Goal: Transaction & Acquisition: Purchase product/service

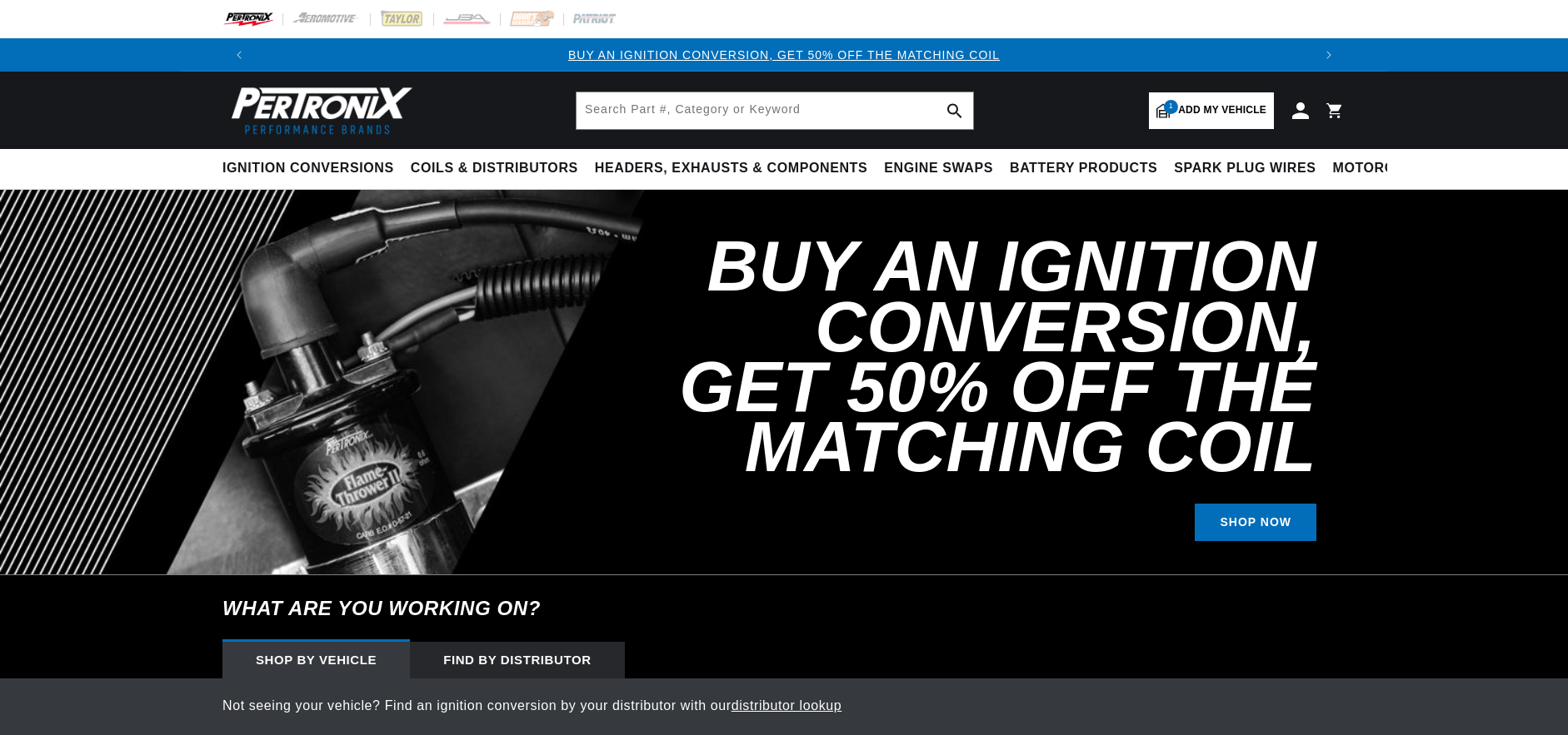
select select "1959"
select select "Cadillac"
select select "Eldorado"
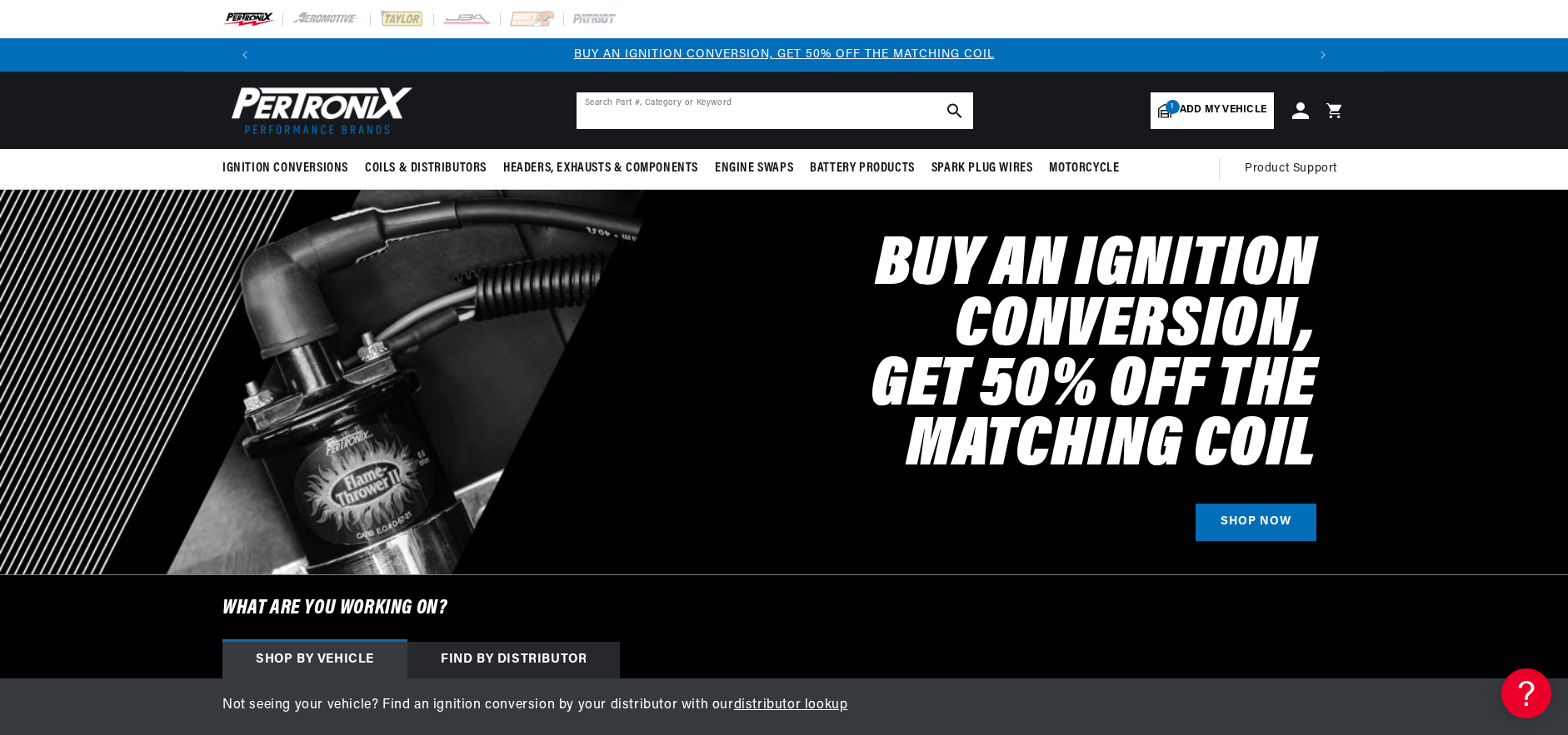
click at [758, 110] on input "text" at bounding box center [775, 110] width 397 height 37
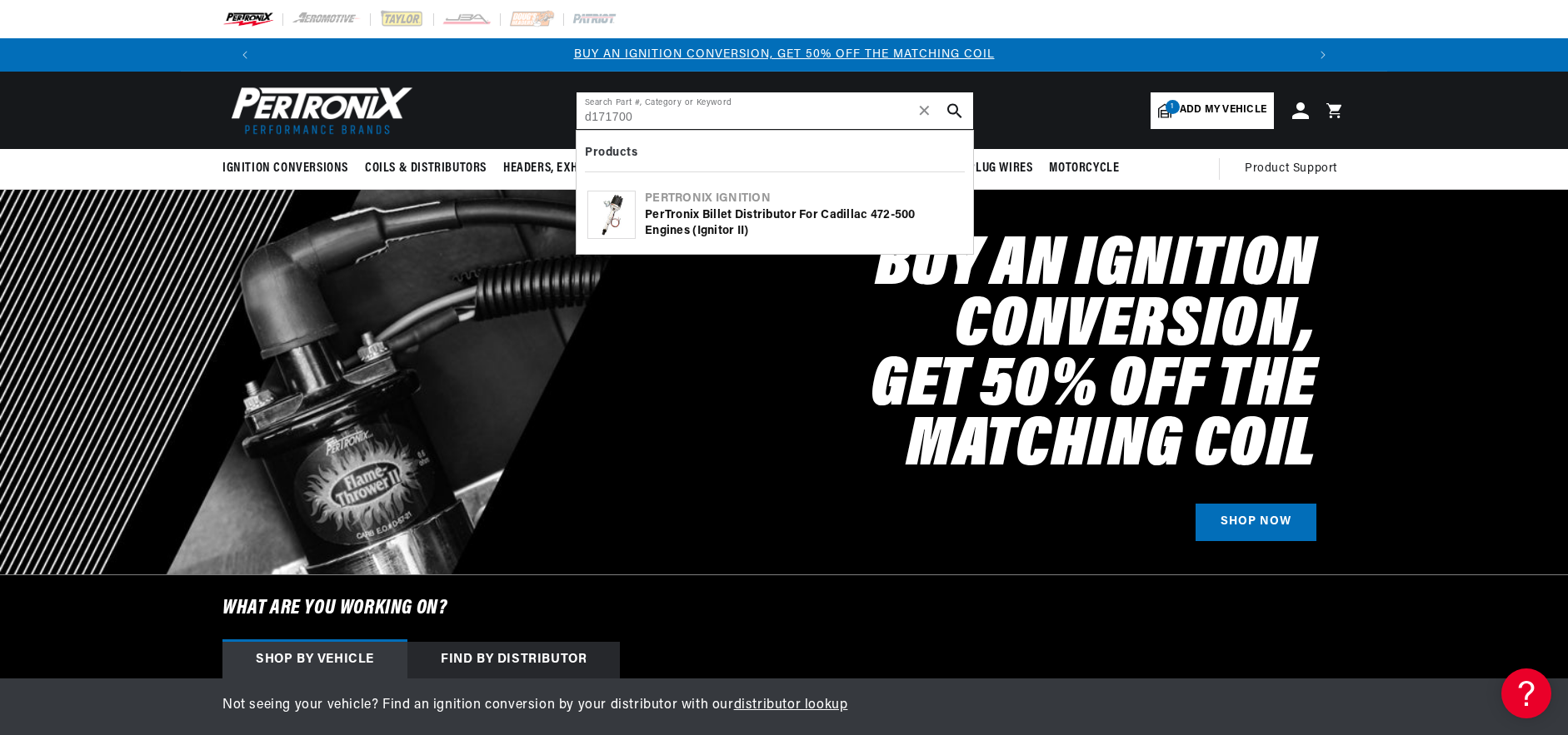
type input "d171700"
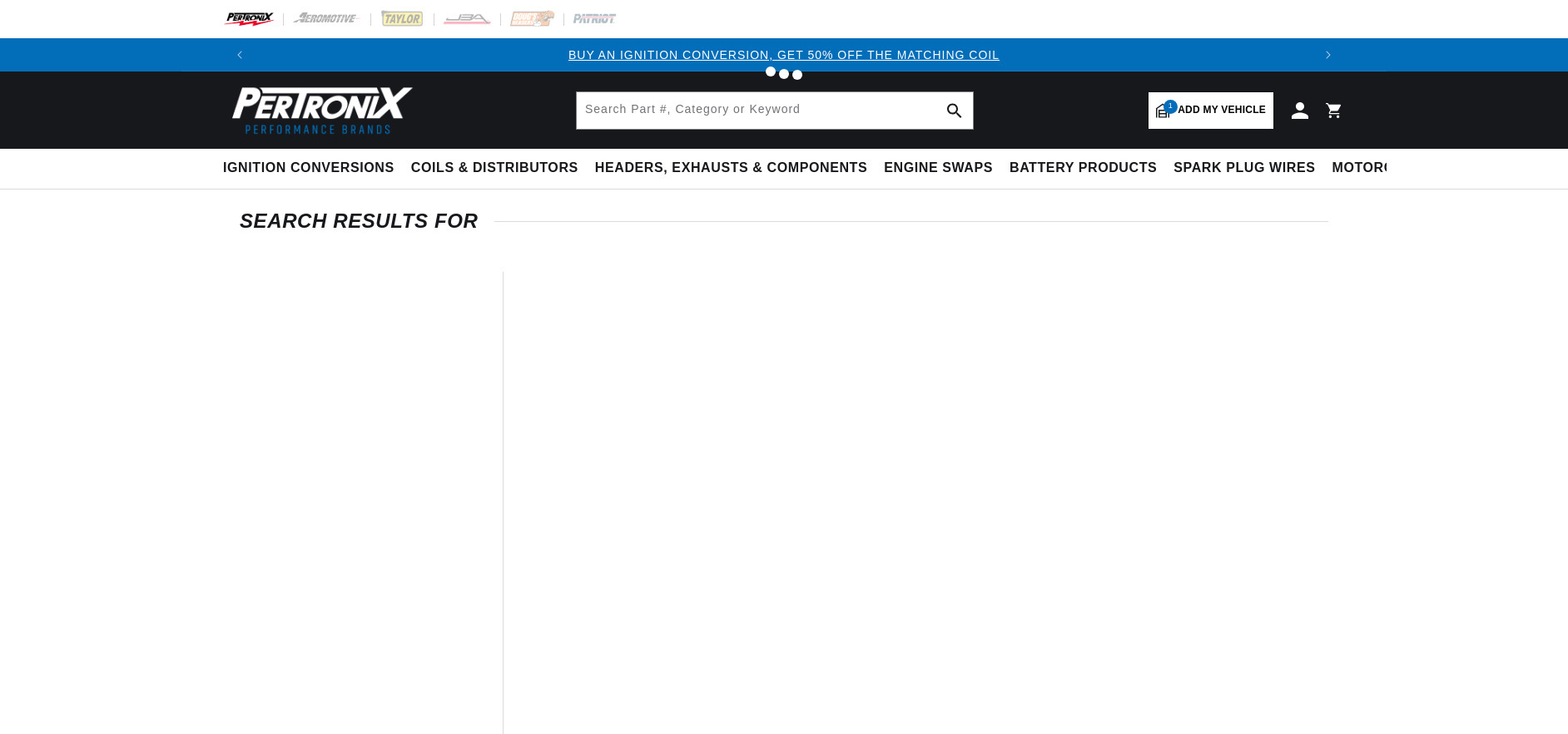
type input "d171700"
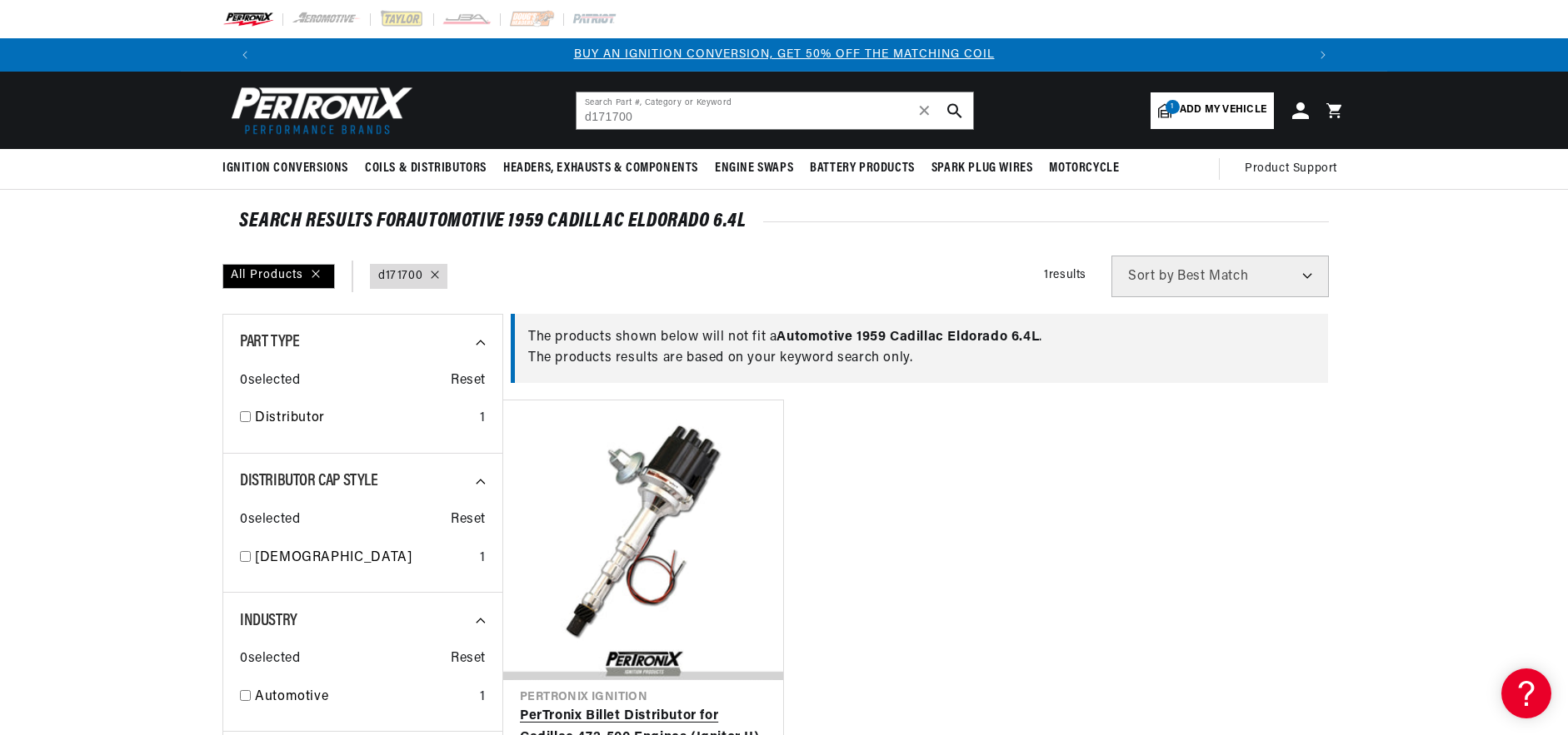
click at [627, 706] on link "PerTronix Billet Distributor for Cadillac 472-500 Engines (Ignitor II)" at bounding box center [643, 727] width 247 height 42
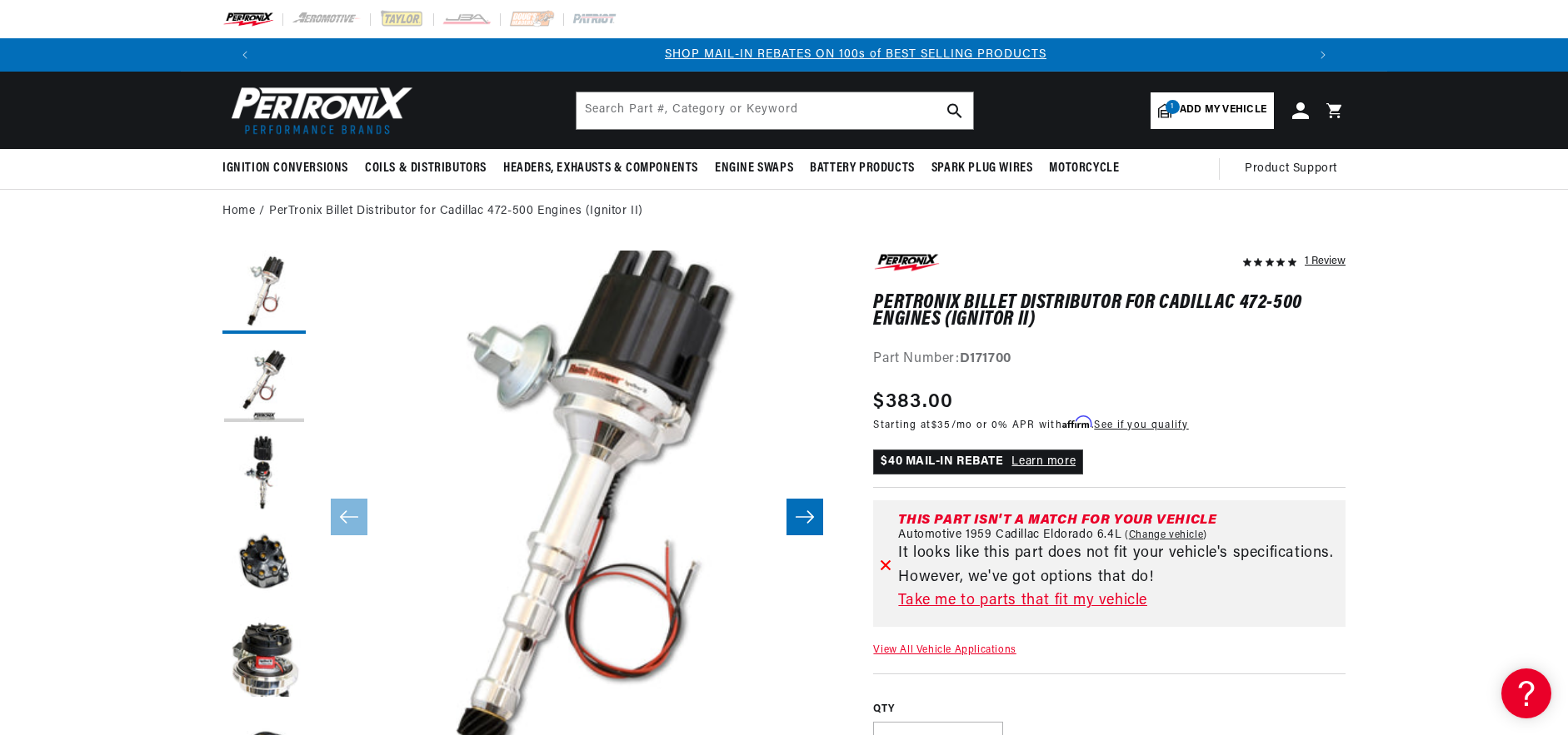
scroll to position [0, 1040]
click at [1206, 112] on span "Add my vehicle" at bounding box center [1223, 110] width 87 height 16
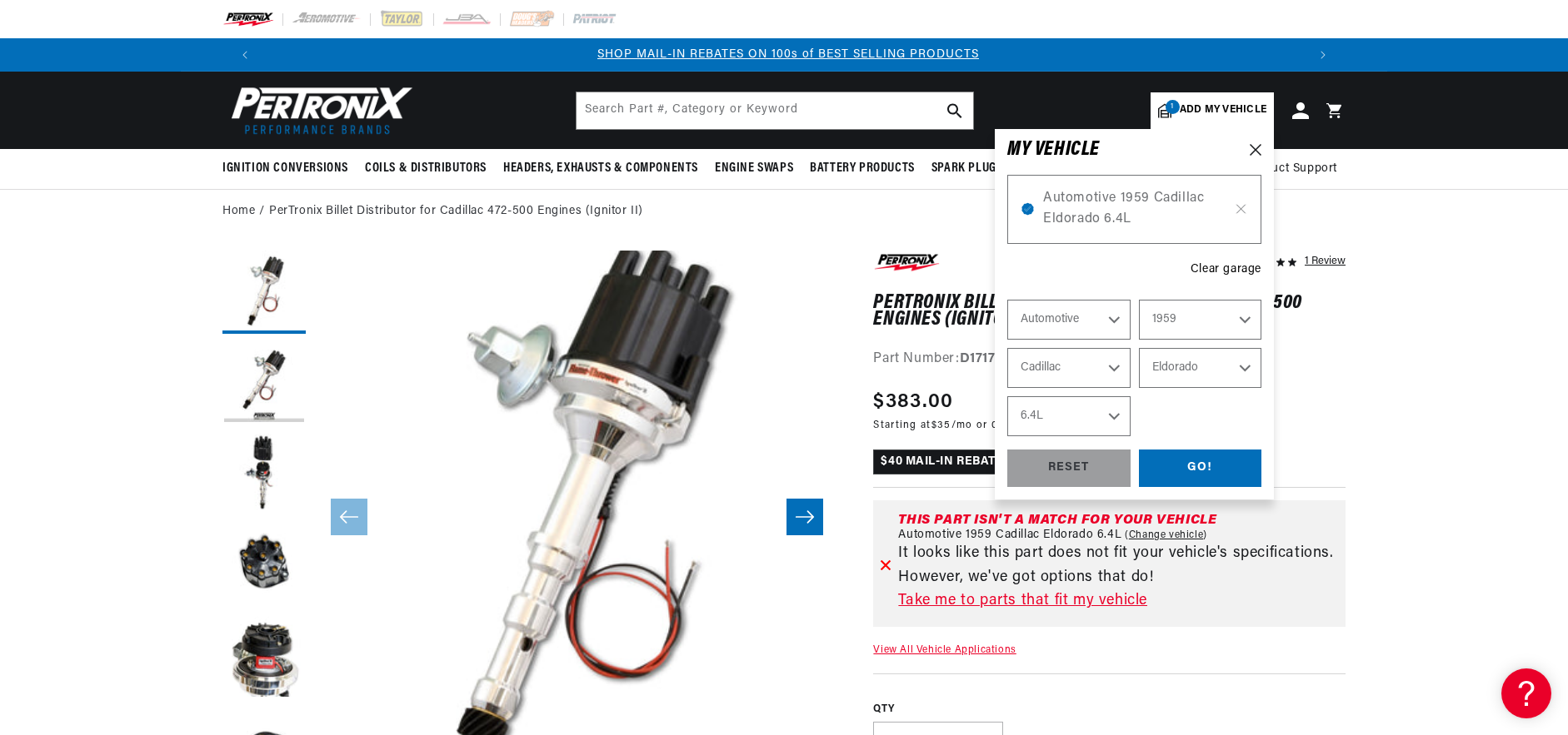
select select "Year"
select select "Make"
select select "Model"
select select "Engine"
click at [1242, 210] on icon at bounding box center [1240, 209] width 14 height 14
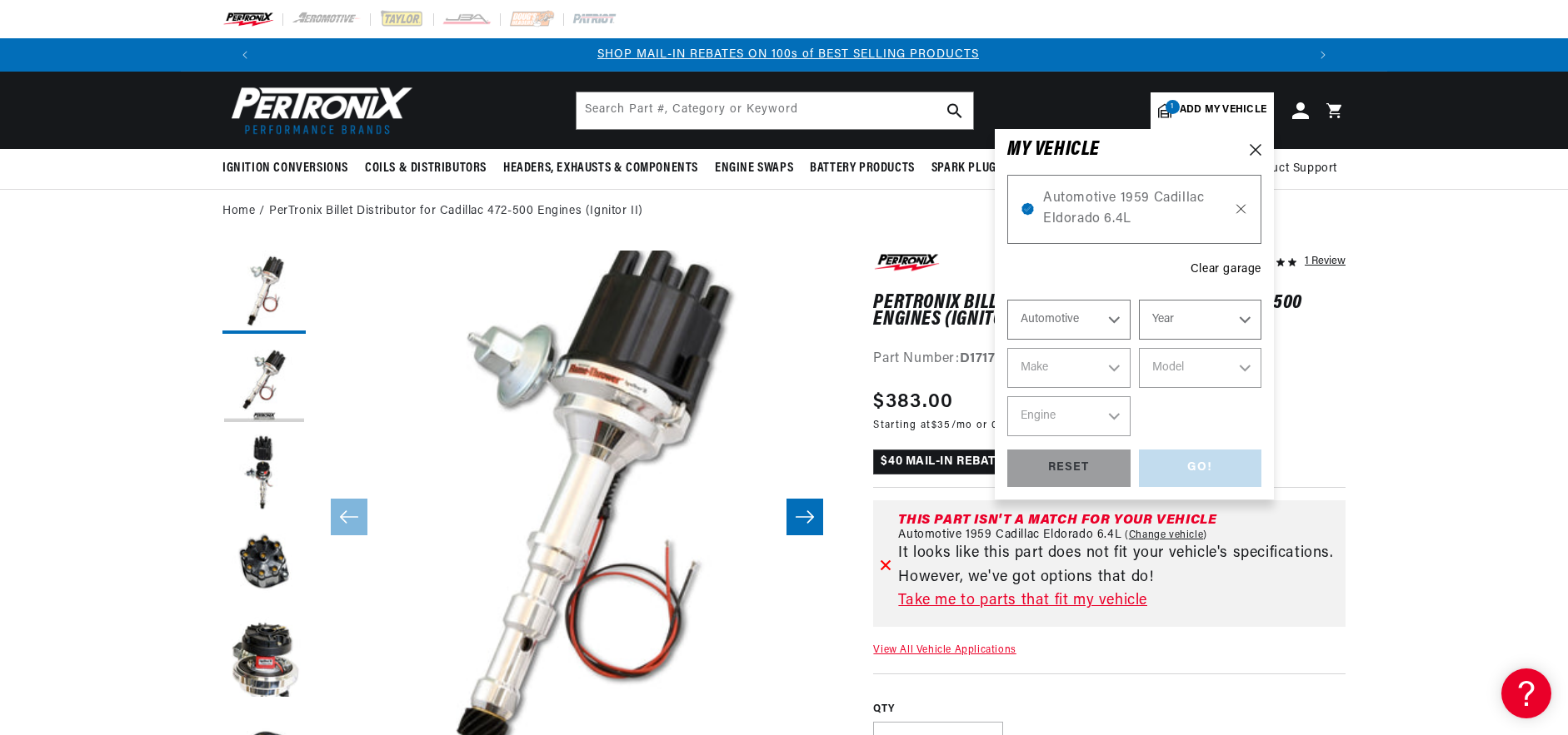
select select "1959"
select select "Cadillac"
select select "Eldorado"
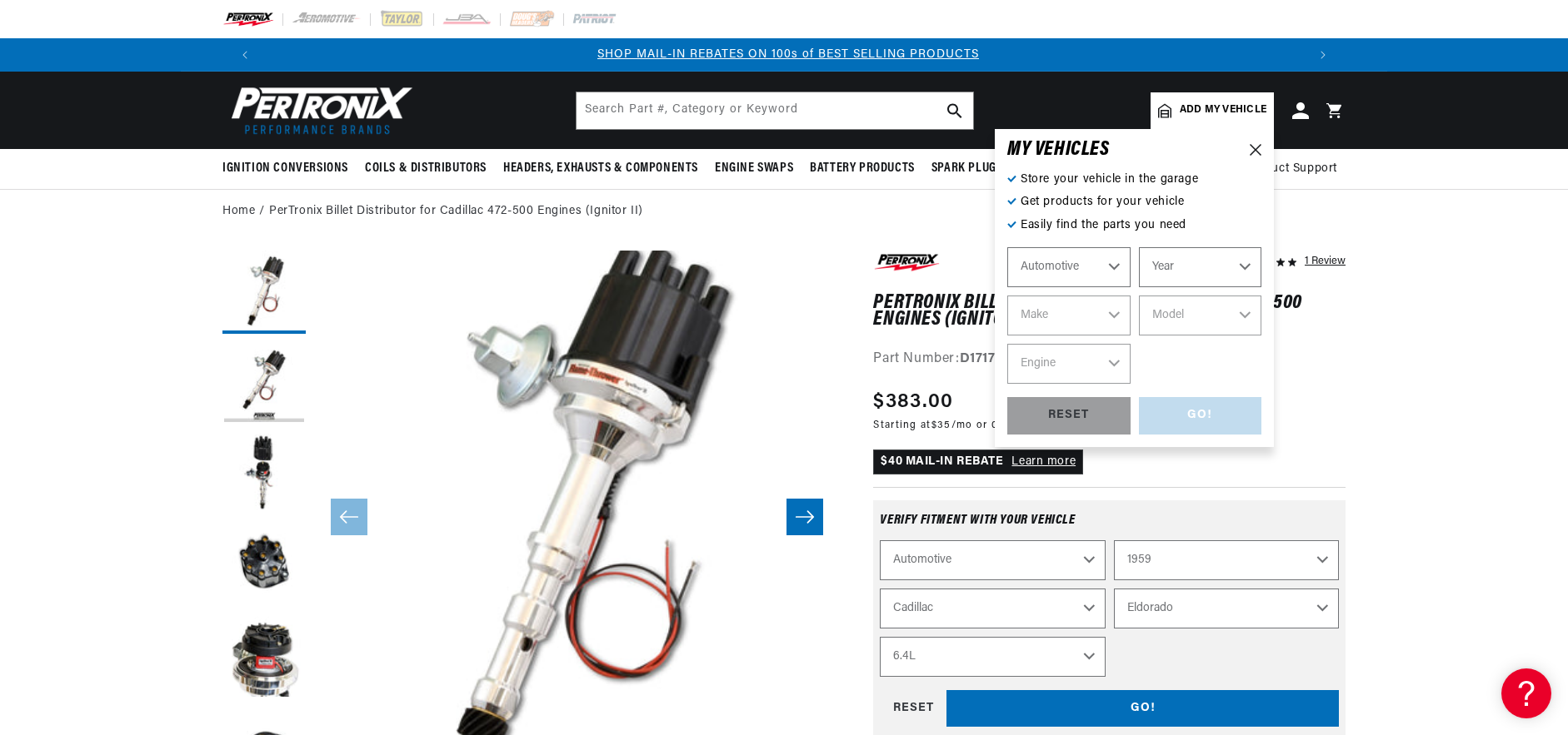
select select "Ride Type"
select select "Year"
select select "Make"
select select "Model"
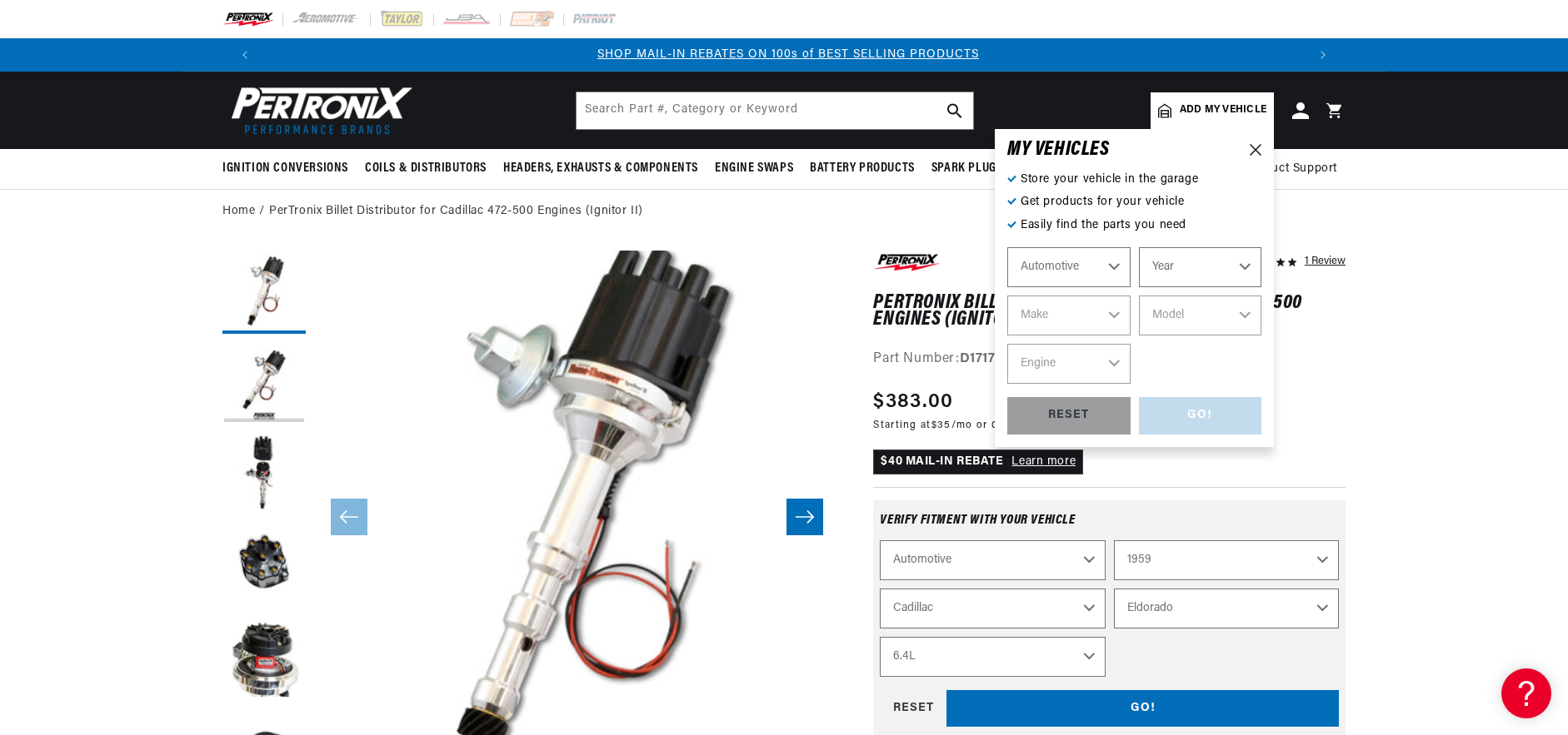
select select "Engine"
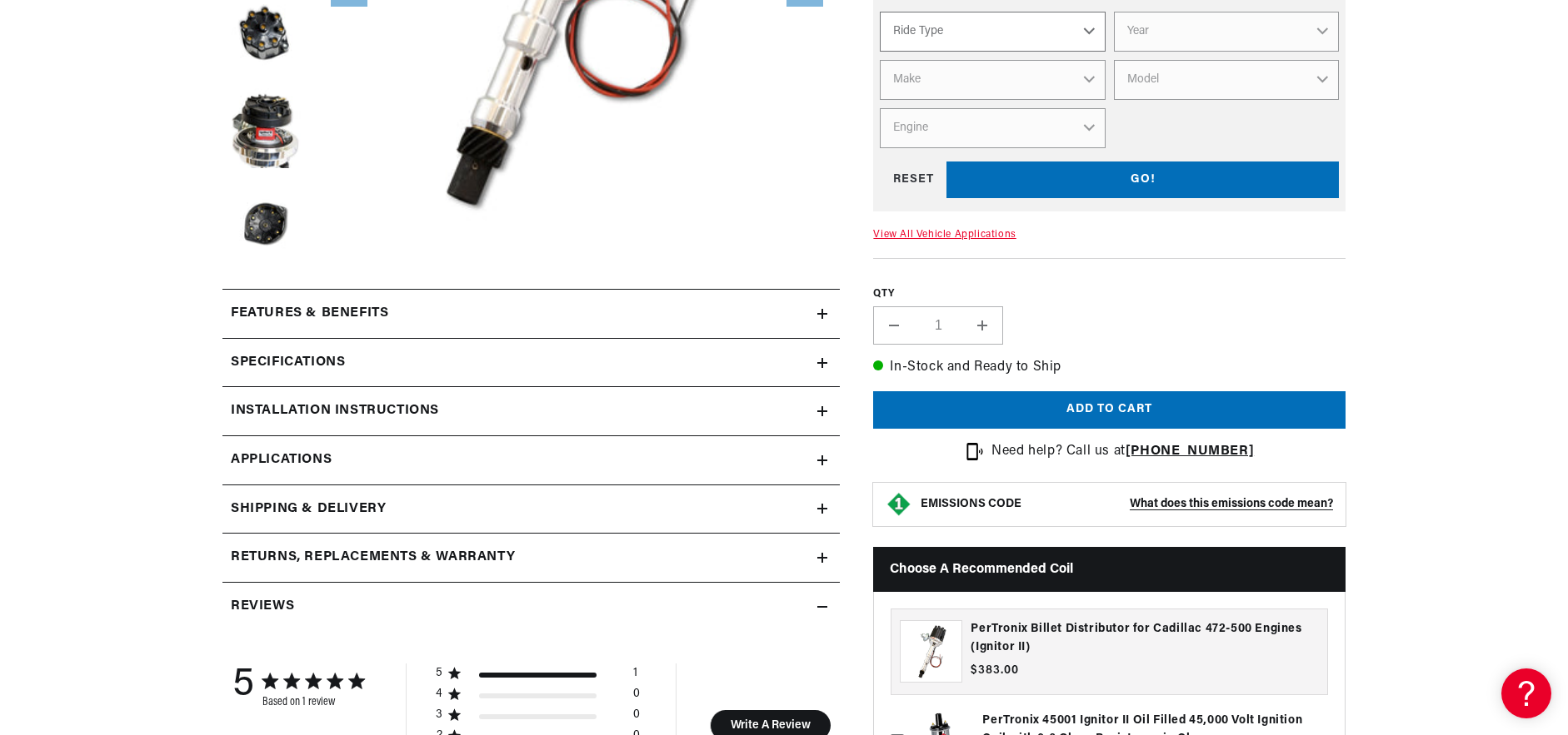
scroll to position [666, 0]
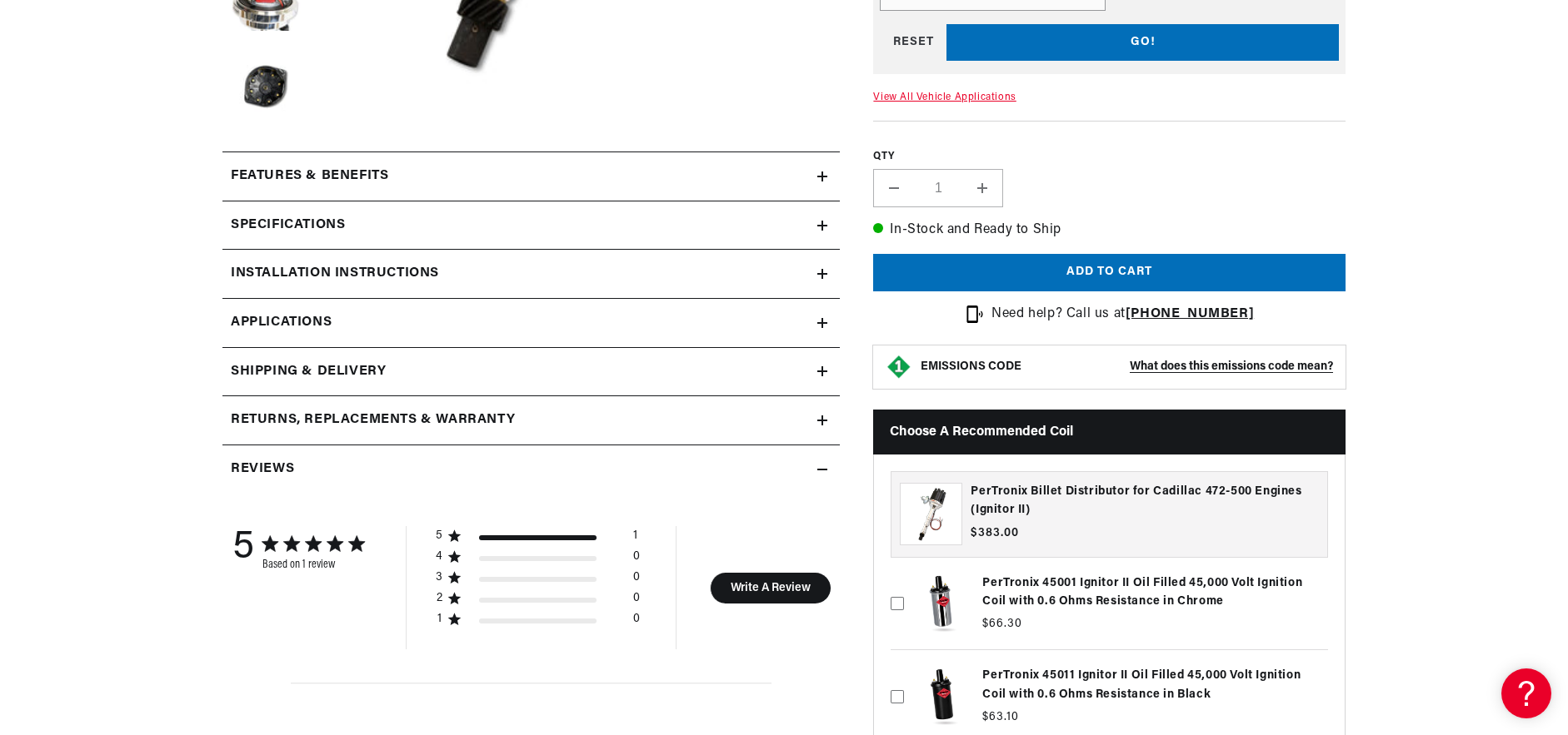
click at [252, 325] on span "Applications" at bounding box center [281, 324] width 101 height 22
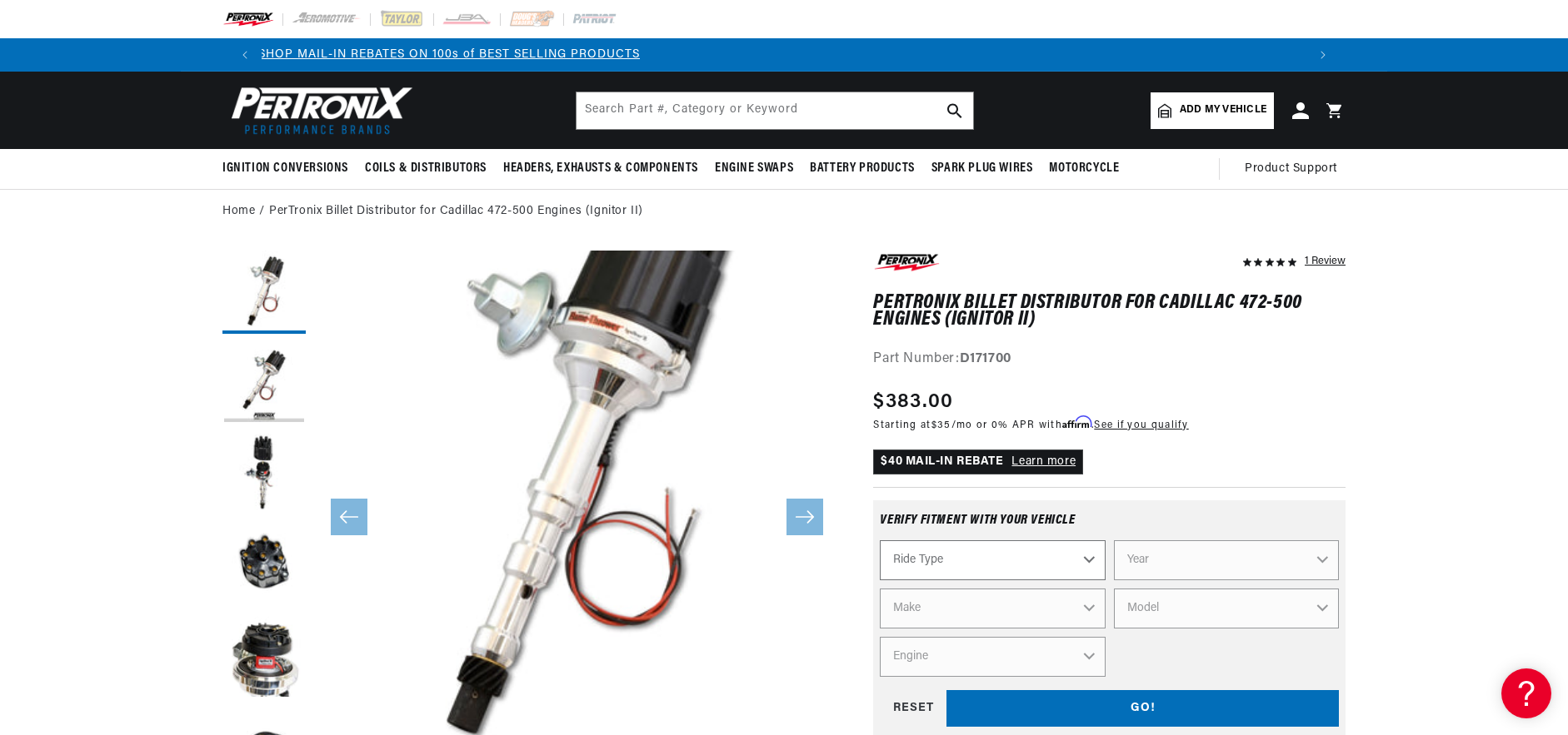
click at [1185, 121] on link "Add my vehicle" at bounding box center [1212, 110] width 123 height 37
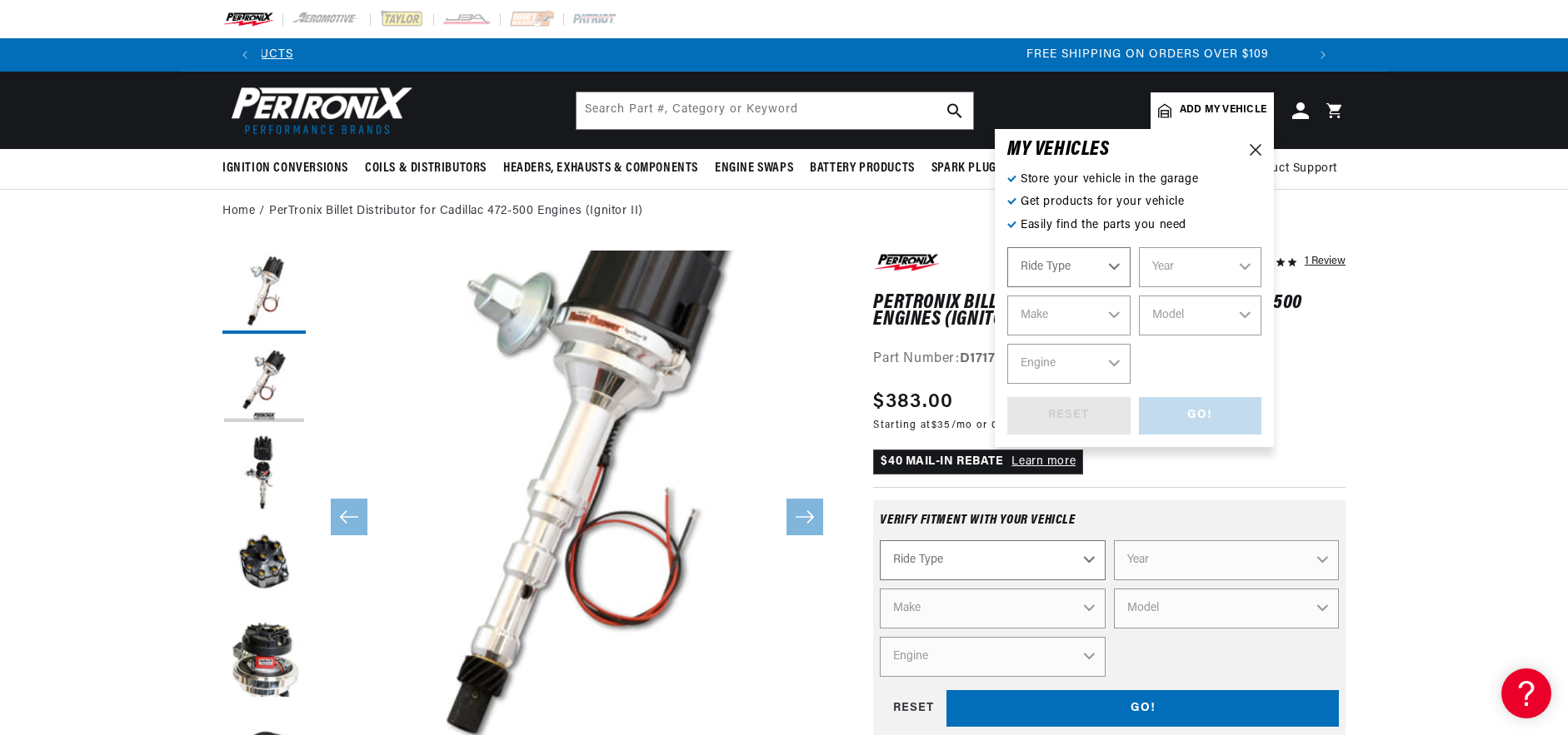
select select "Automotive"
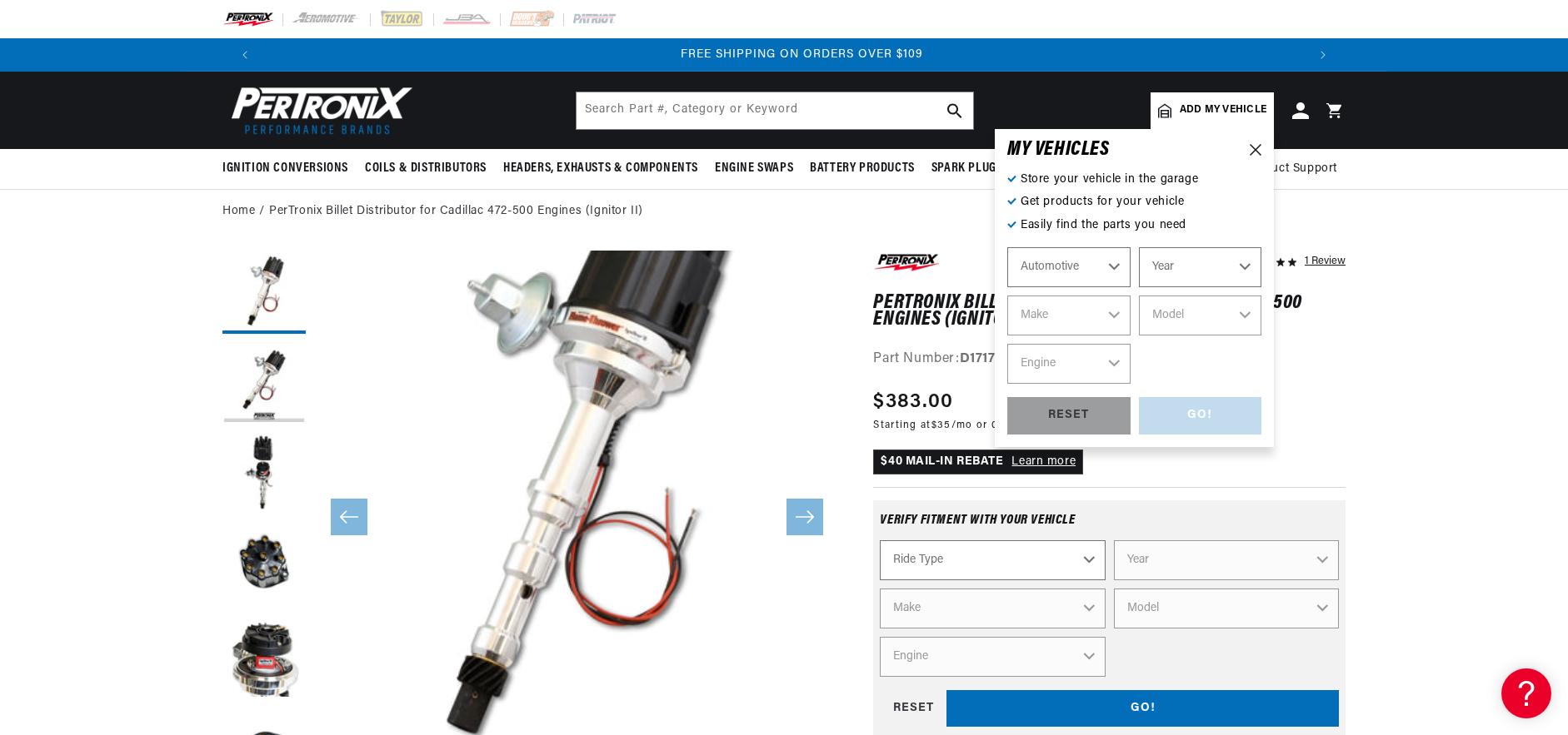
scroll to position [0, 2081]
click at [1216, 270] on select "Year 2022 2021 2020 2019 2018 2017 2016 2015 2014 2013 2012 2011 2010 2009 2008…" at bounding box center [1200, 267] width 123 height 40
select select "1968"
click at [1139, 248] on select "Year 2022 2021 2020 2019 2018 2017 2016 2015 2014 2013 2012 2011 2010 2009 2008…" at bounding box center [1200, 267] width 123 height 40
select select "1968"
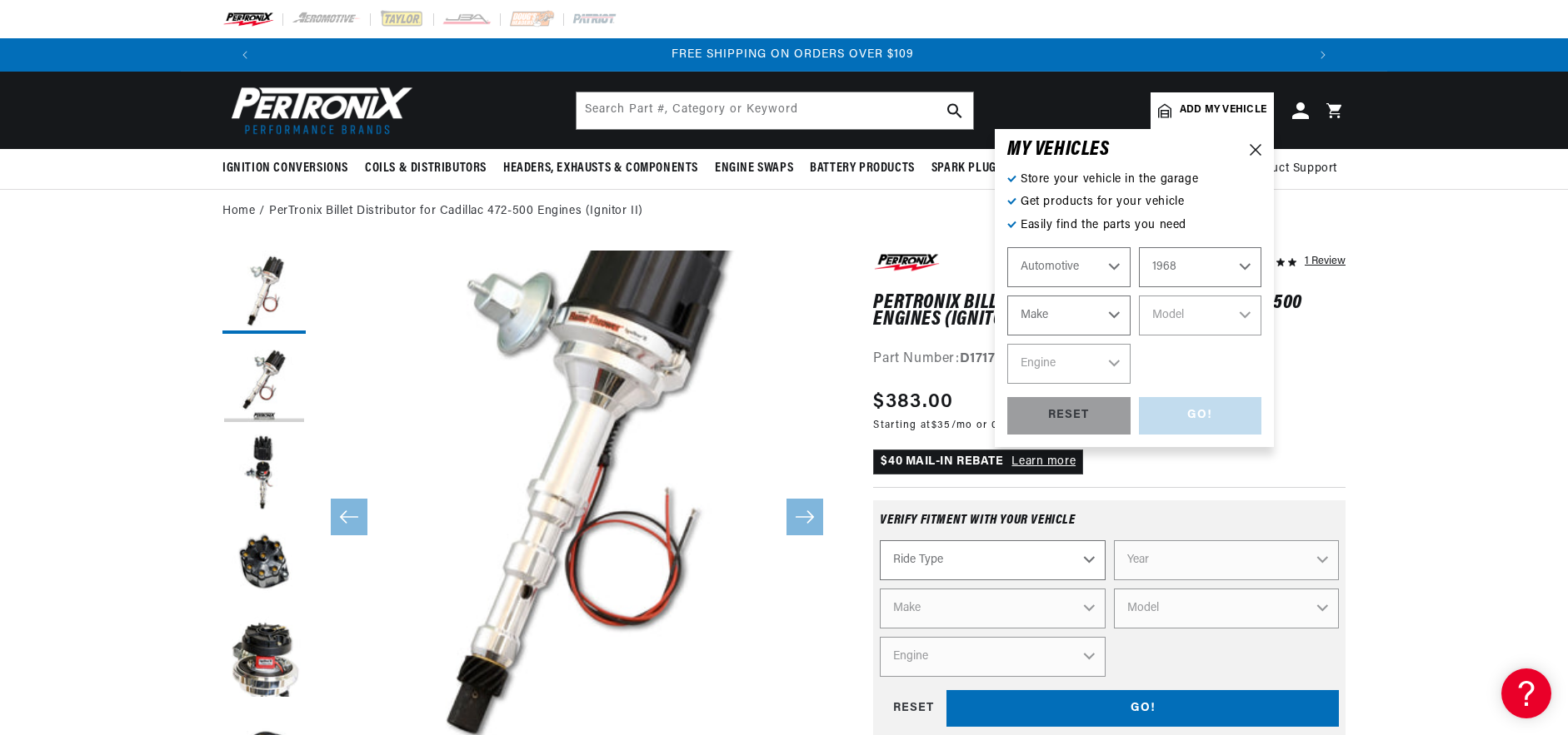
click at [1088, 311] on select "Make Alfa Romeo American Motors Aston Martin Austin Austin Healey Avanti Bentle…" at bounding box center [1069, 316] width 123 height 40
select select "Cadillac"
click at [1008, 296] on select "Make Alfa Romeo American Motors Aston Martin Austin Austin Healey Avanti Bentle…" at bounding box center [1069, 316] width 123 height 40
select select "Cadillac"
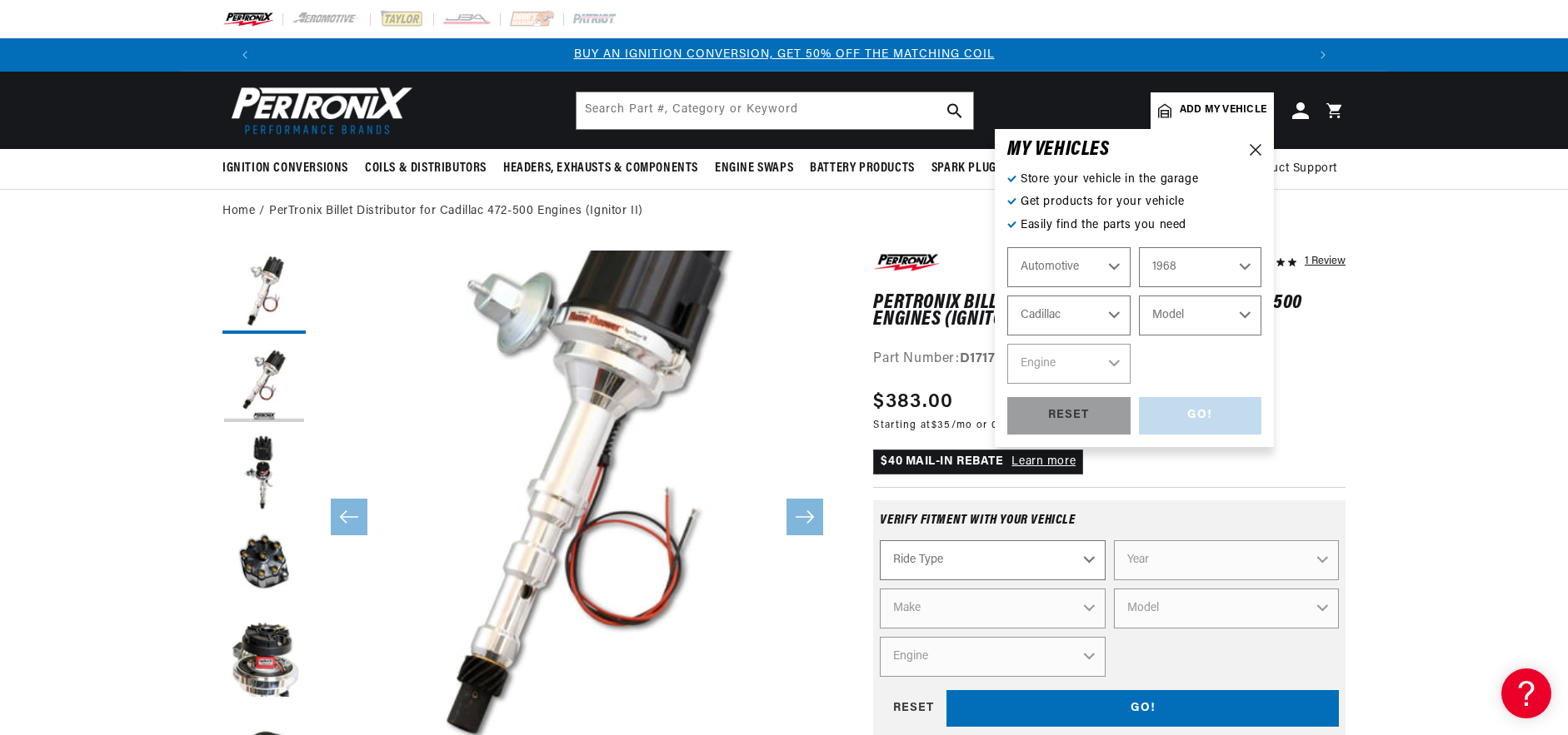
click at [1197, 316] on select "Model Calais DeVille Eldorado Fleetwood" at bounding box center [1200, 316] width 123 height 40
select select "DeVille"
click at [1139, 296] on select "Model Calais DeVille Eldorado Fleetwood" at bounding box center [1200, 316] width 123 height 40
select select "DeVille"
click at [1096, 363] on select "Engine 7.7L" at bounding box center [1069, 364] width 123 height 40
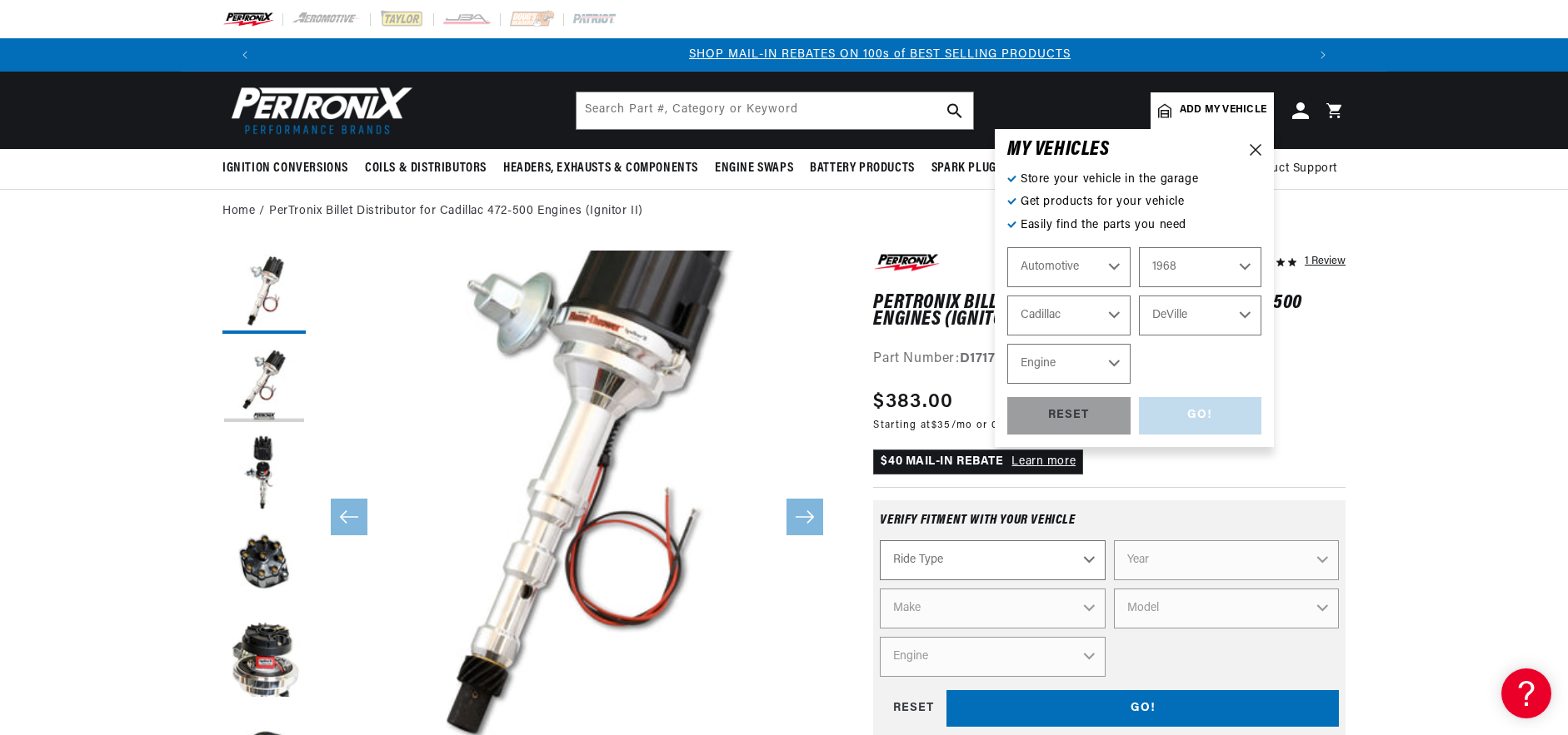
scroll to position [0, 1040]
select select "7.7L"
click at [1008, 344] on select "Engine 7.7L" at bounding box center [1069, 364] width 123 height 40
select select "7.7L"
click at [1163, 420] on div "GO!" at bounding box center [1200, 416] width 123 height 37
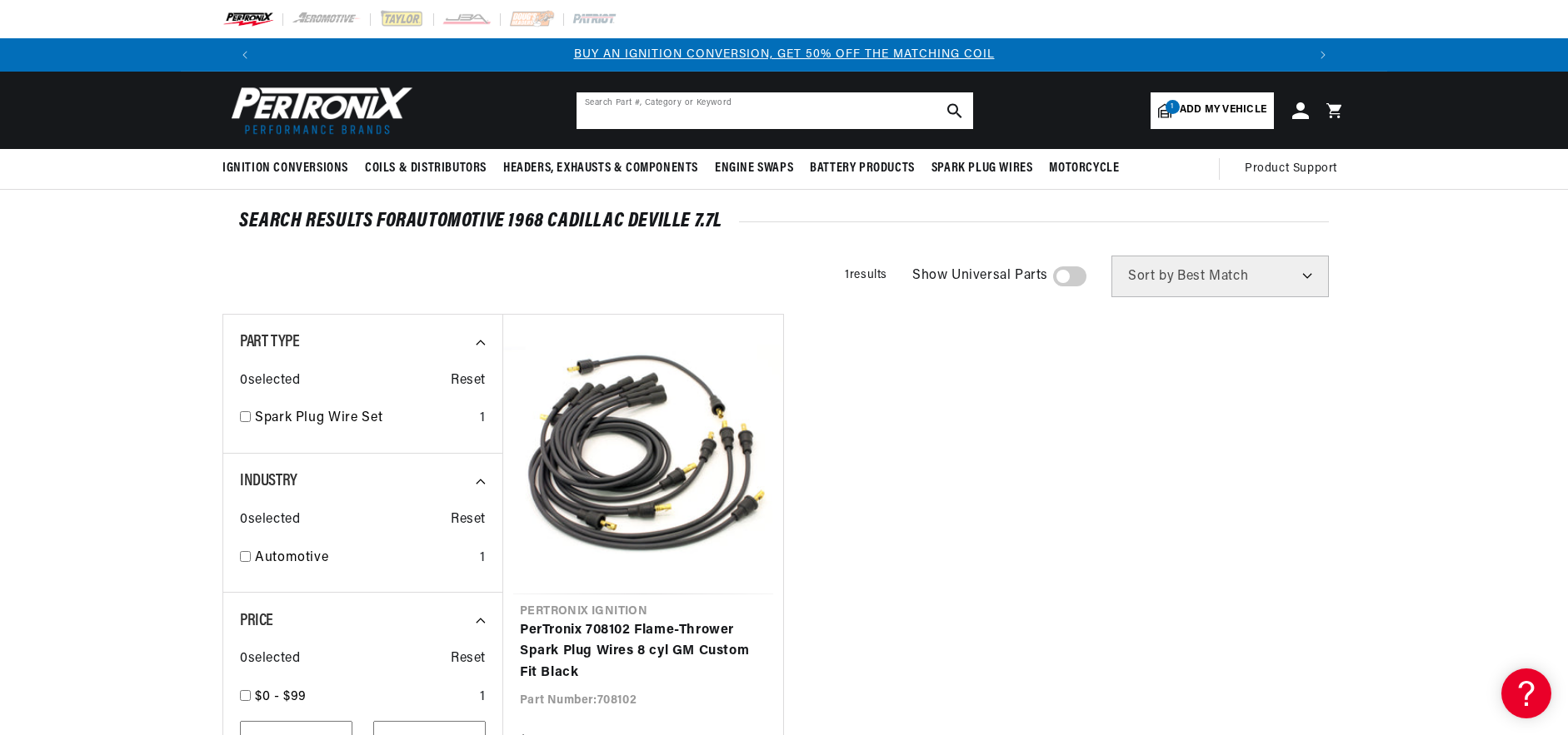
click at [740, 108] on input "text" at bounding box center [775, 110] width 397 height 37
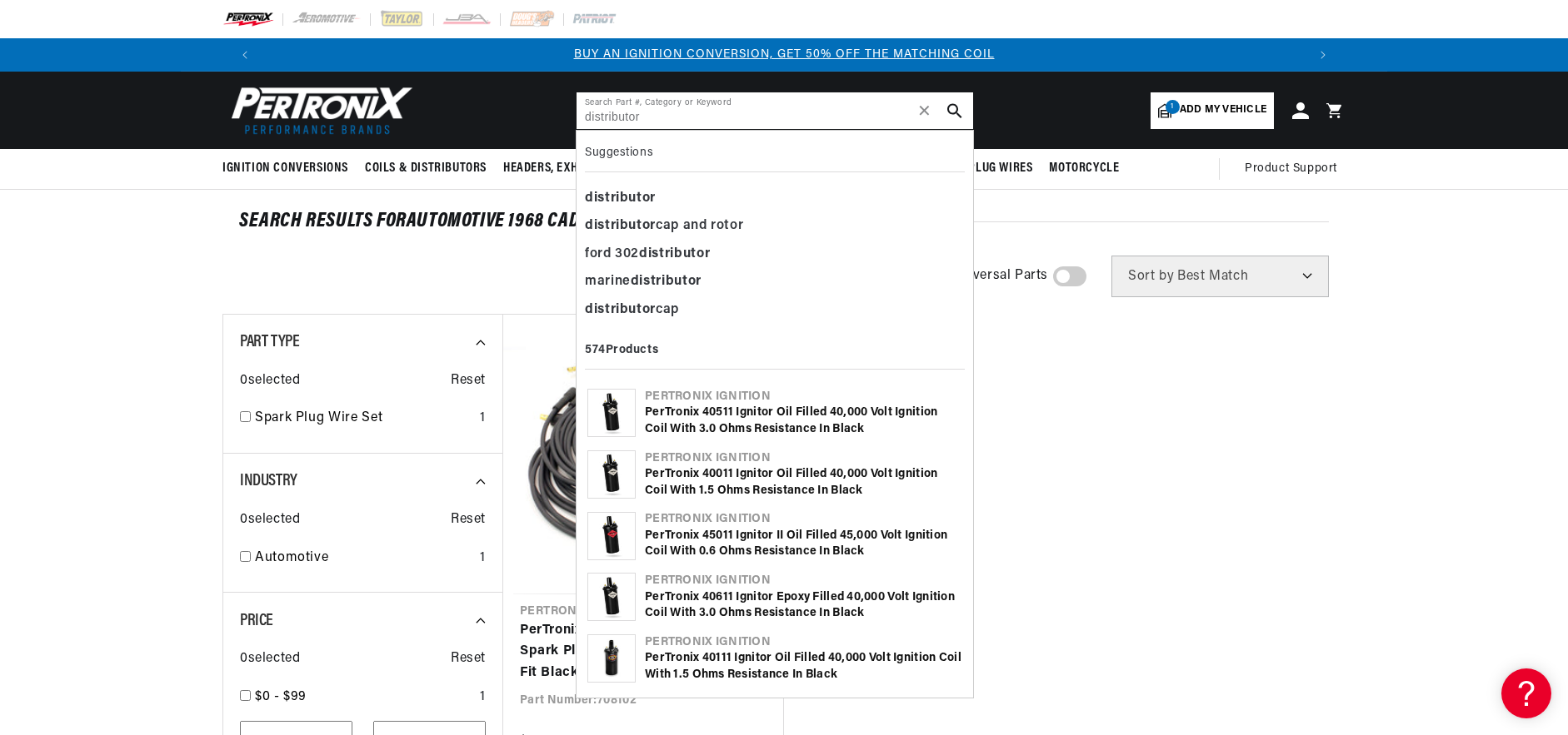
type input "distributor"
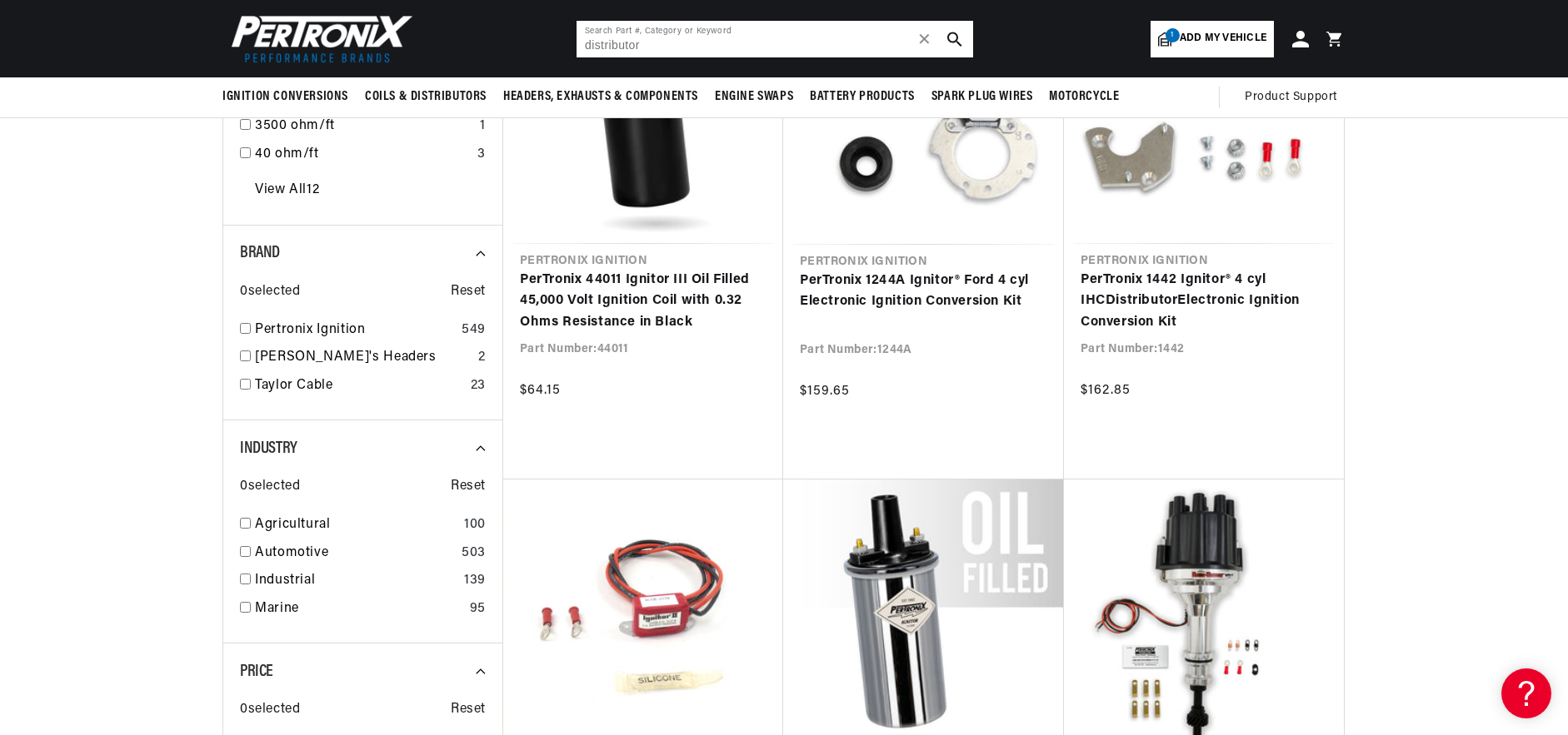
scroll to position [1333, 0]
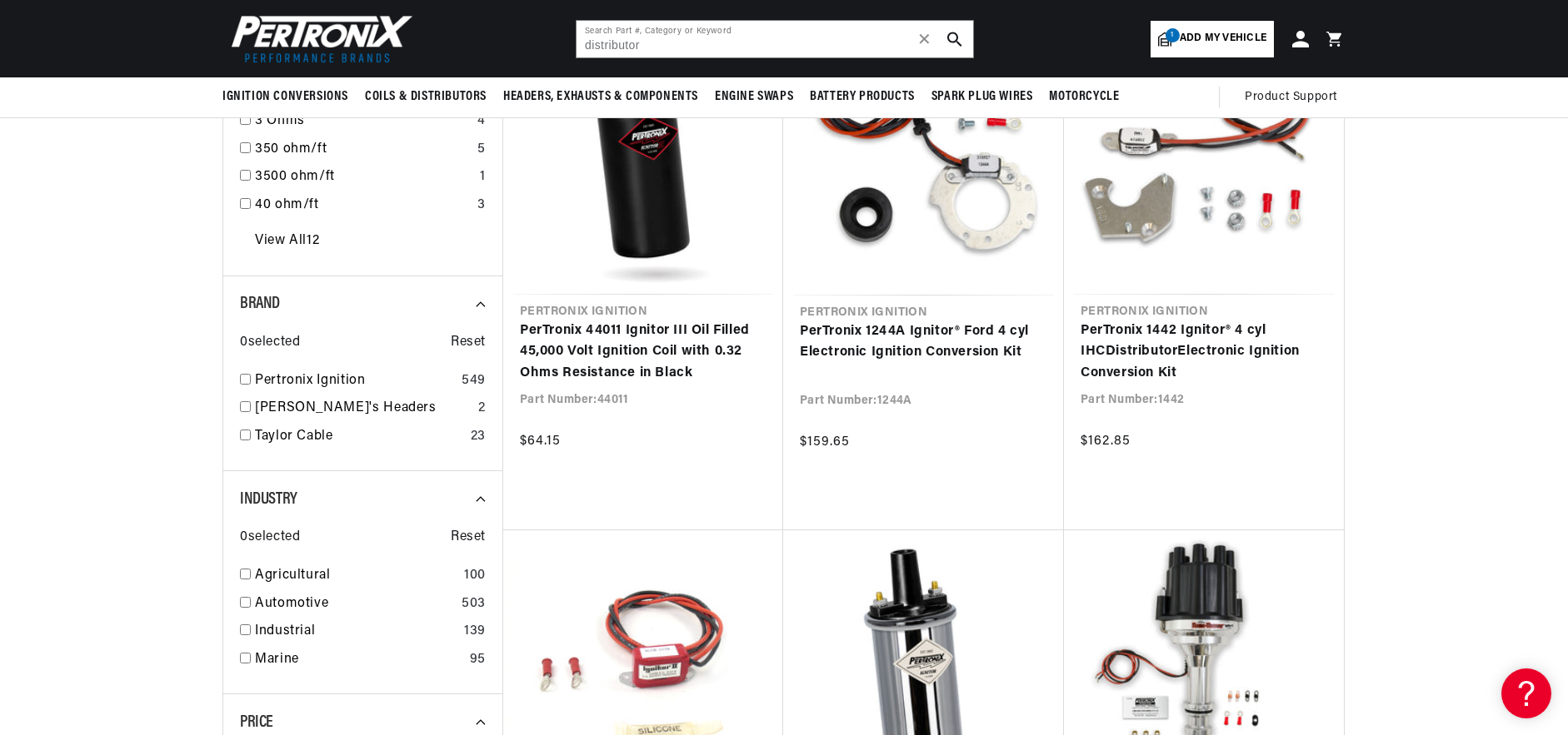
click at [1202, 48] on link "1 Add my vehicle" at bounding box center [1212, 38] width 123 height 37
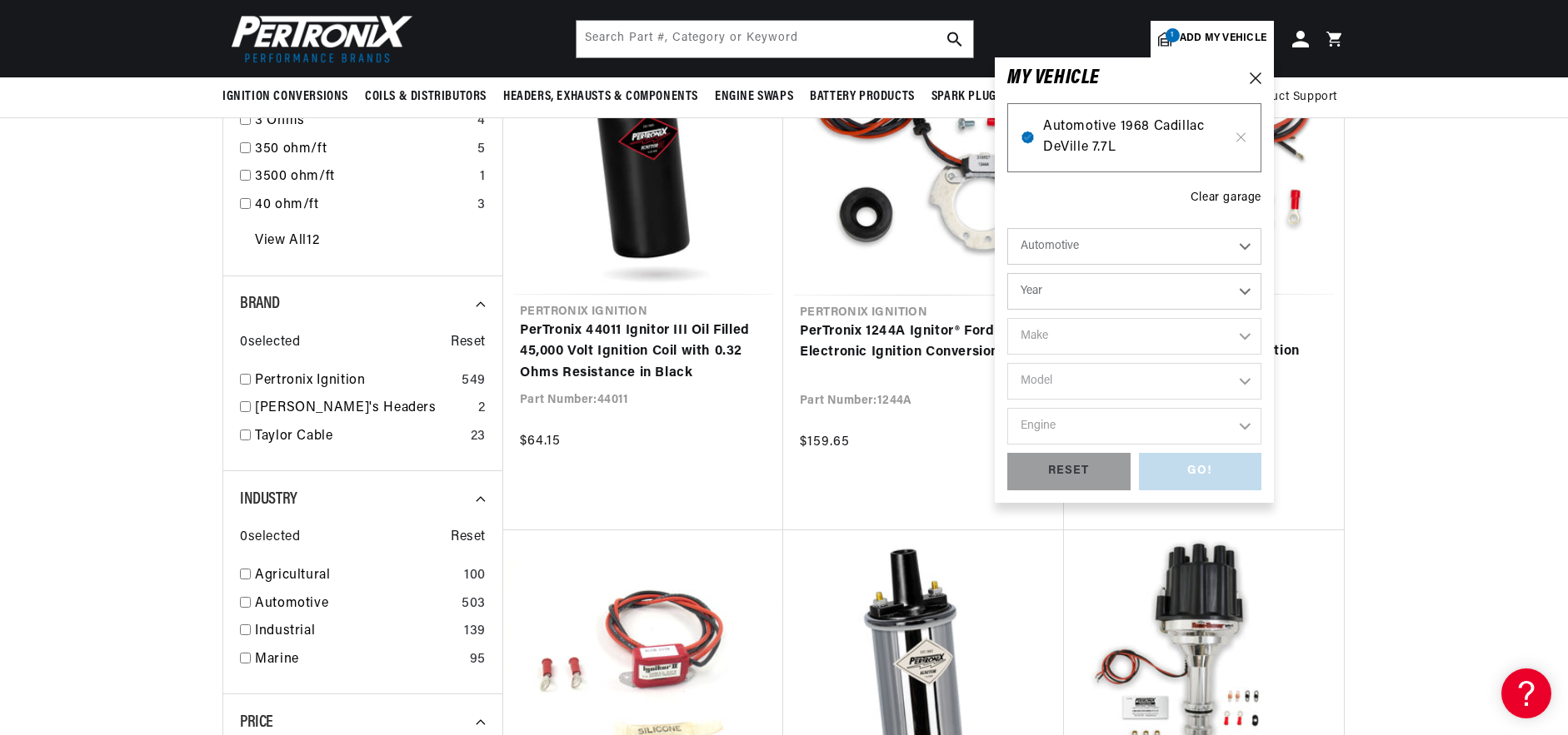
click at [1128, 130] on span "Automotive 1968 Cadillac DeVille 7.7L" at bounding box center [1134, 137] width 183 height 42
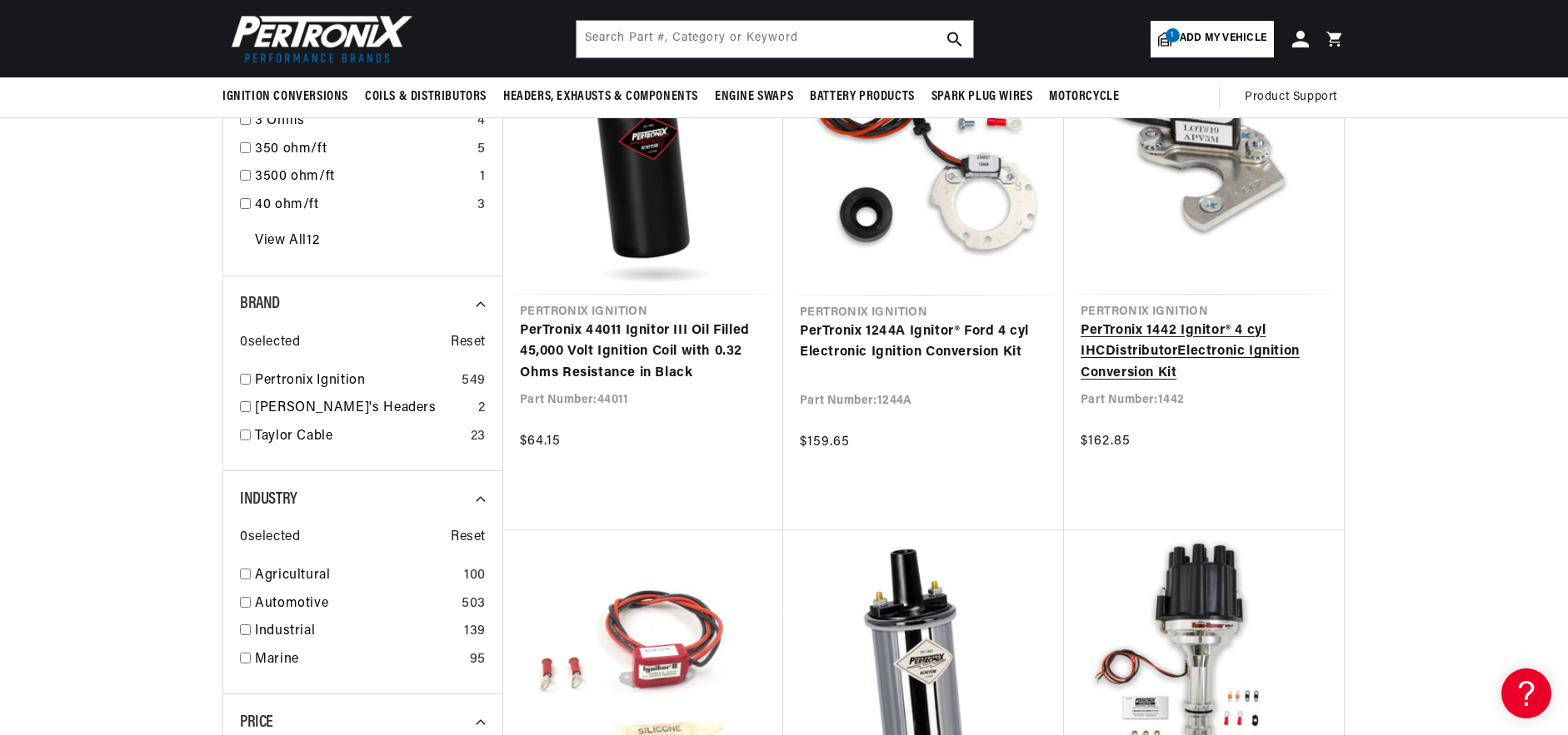
type input "distributor"
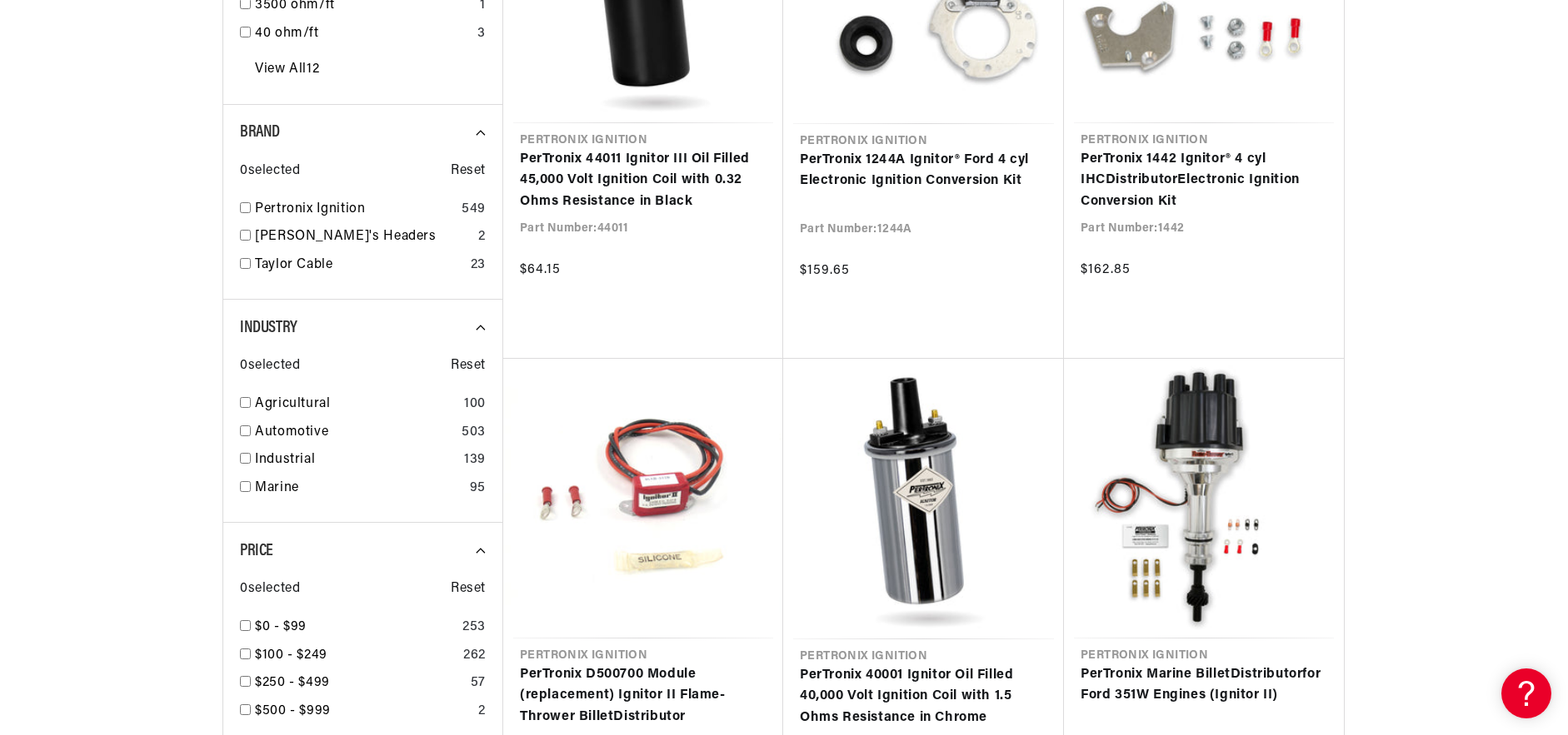
scroll to position [1665, 0]
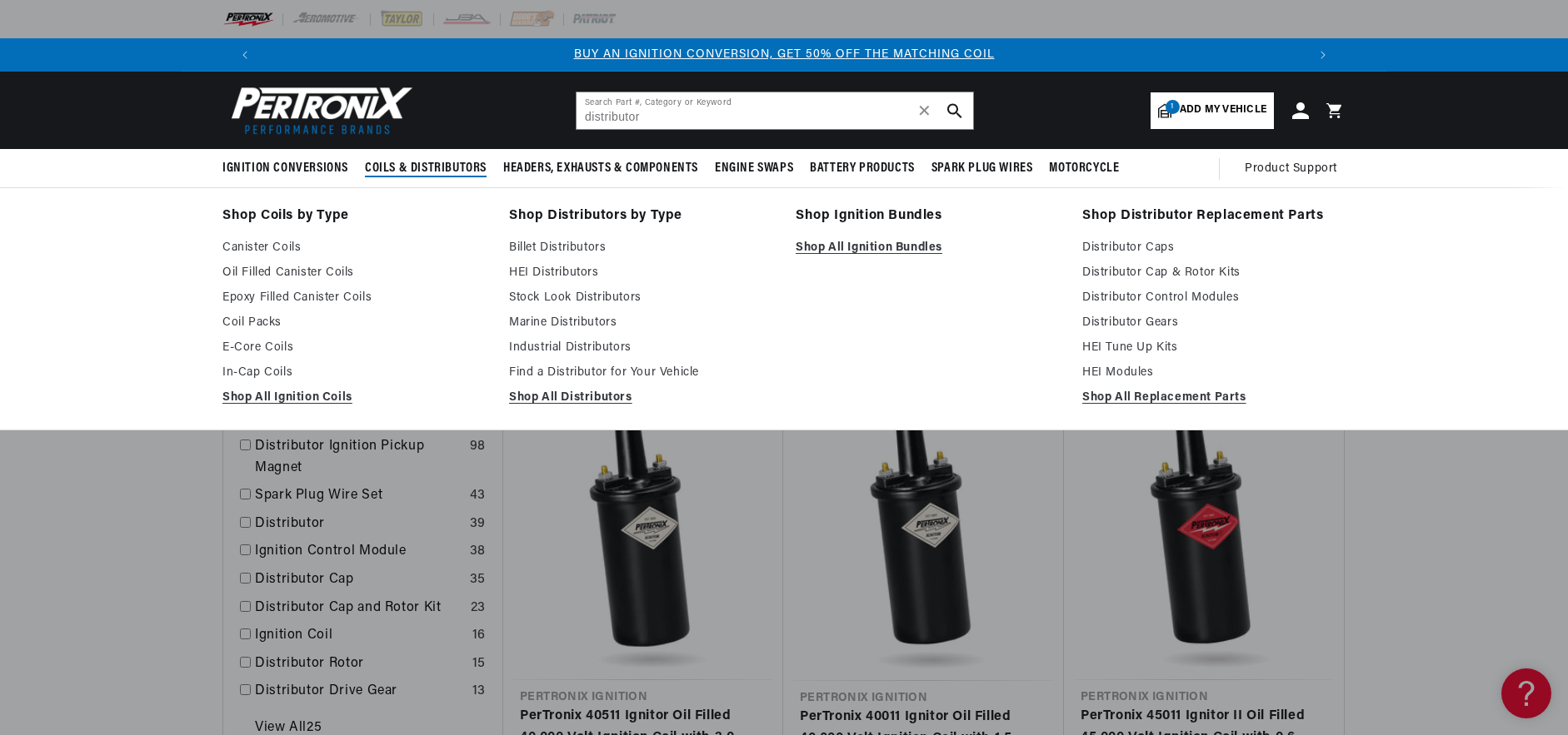
click at [419, 164] on span "Coils & Distributors" at bounding box center [425, 169] width 121 height 18
click at [554, 251] on link "Billet Distributors" at bounding box center [640, 248] width 263 height 20
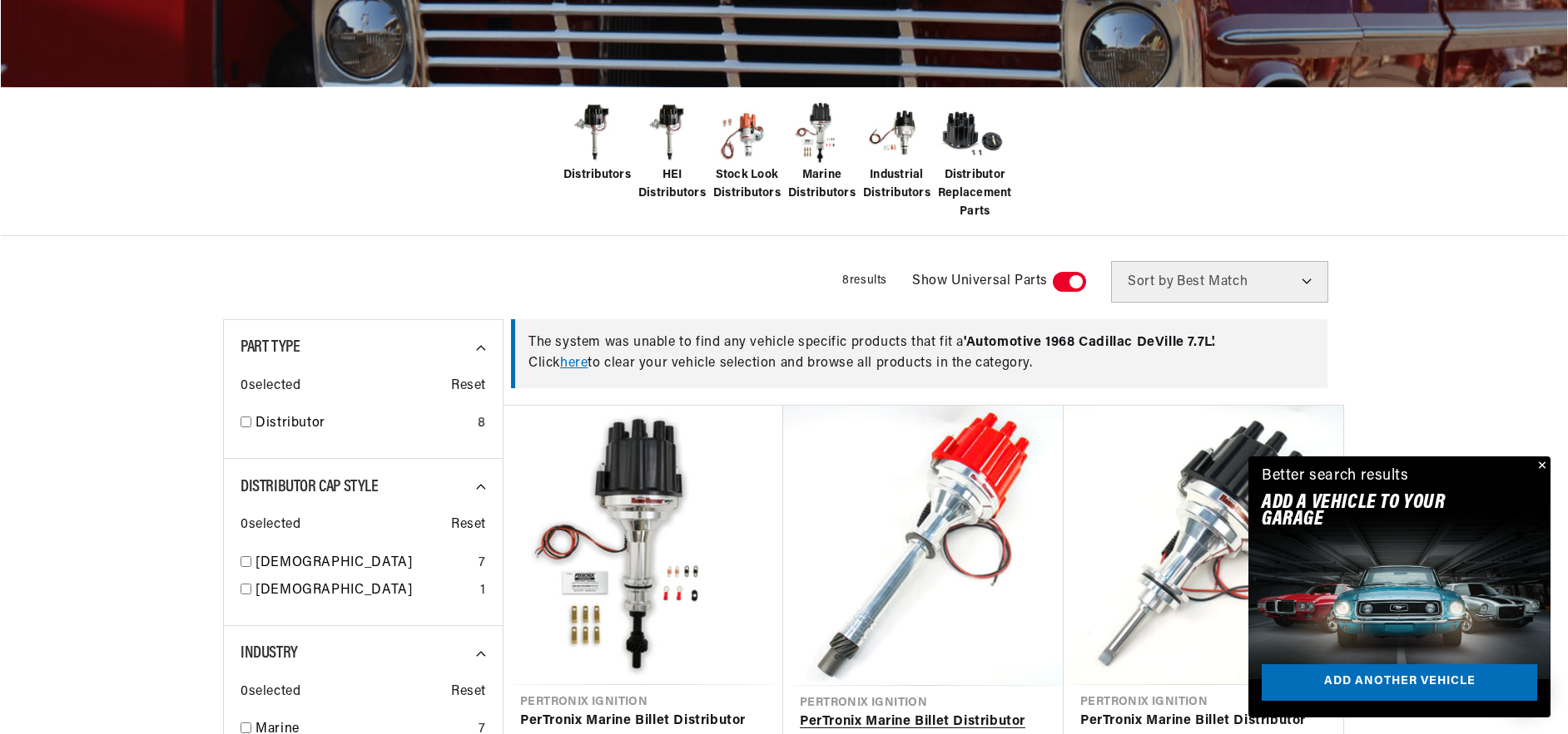
scroll to position [0, 1039]
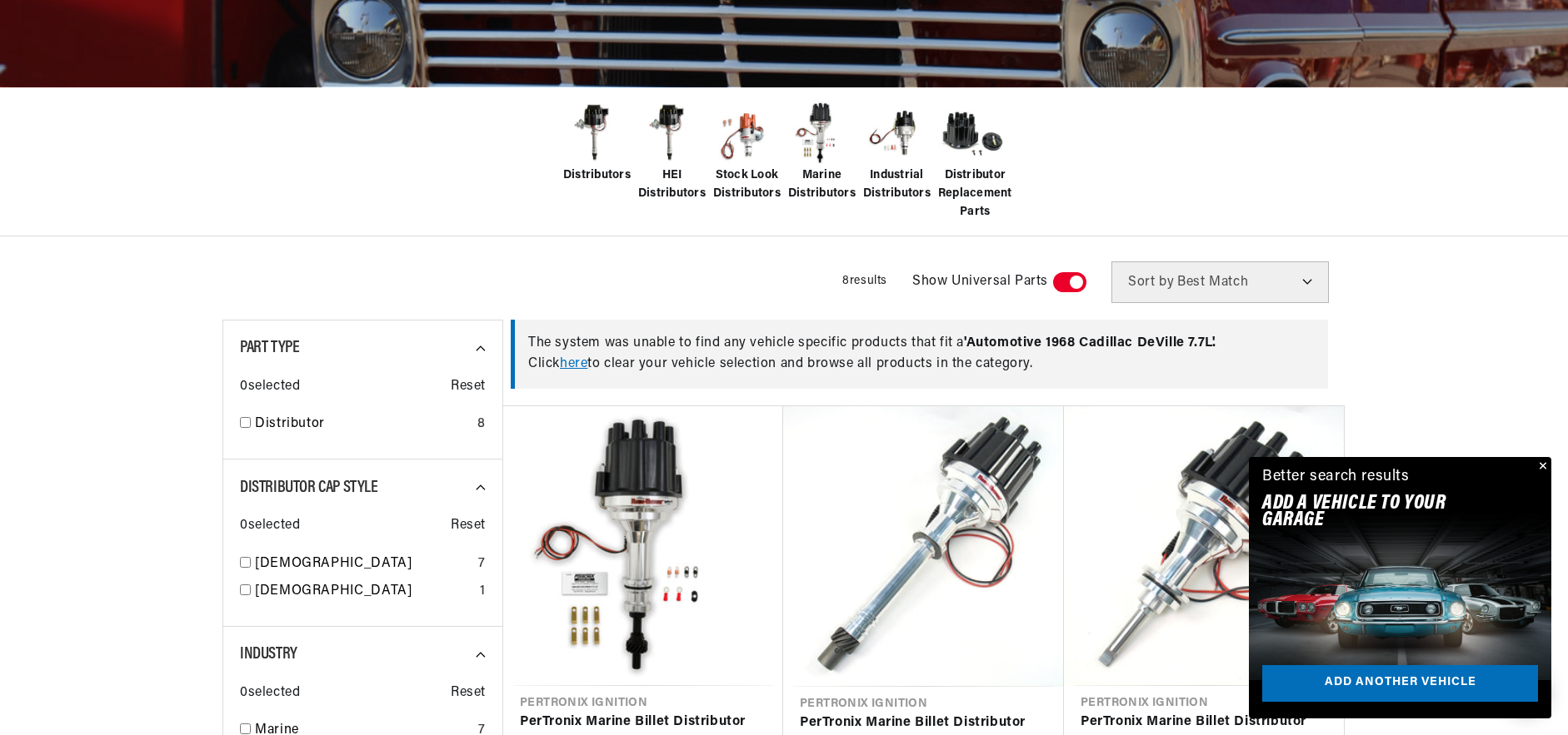
click at [1072, 282] on span at bounding box center [1070, 282] width 34 height 20
click at [1067, 286] on input "checkbox" at bounding box center [1061, 286] width 11 height 0
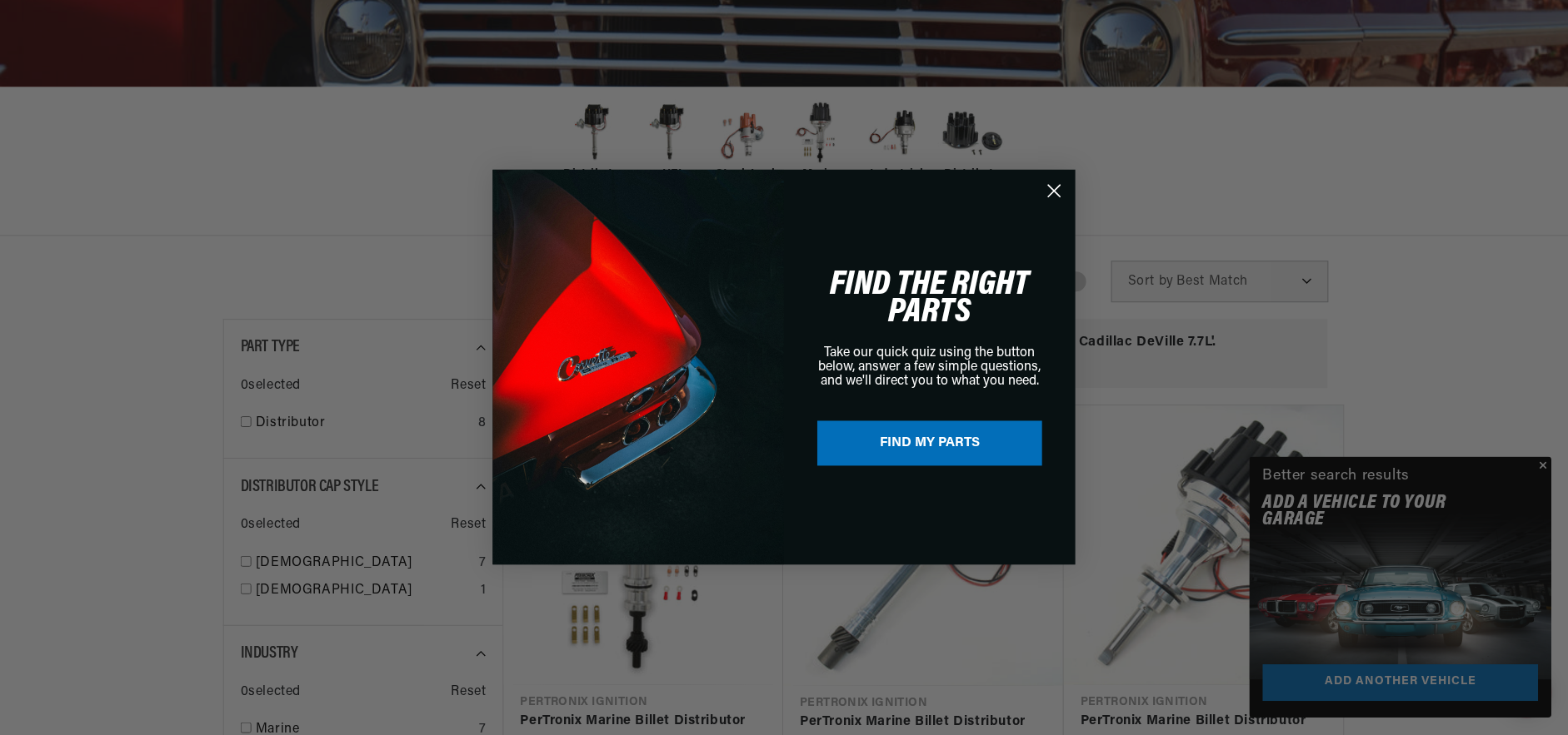
scroll to position [0, 2081]
click at [1547, 464] on div "Close dialog FIND THE RIGHT PARTS Take our quick quiz using the button below, a…" at bounding box center [784, 367] width 1570 height 735
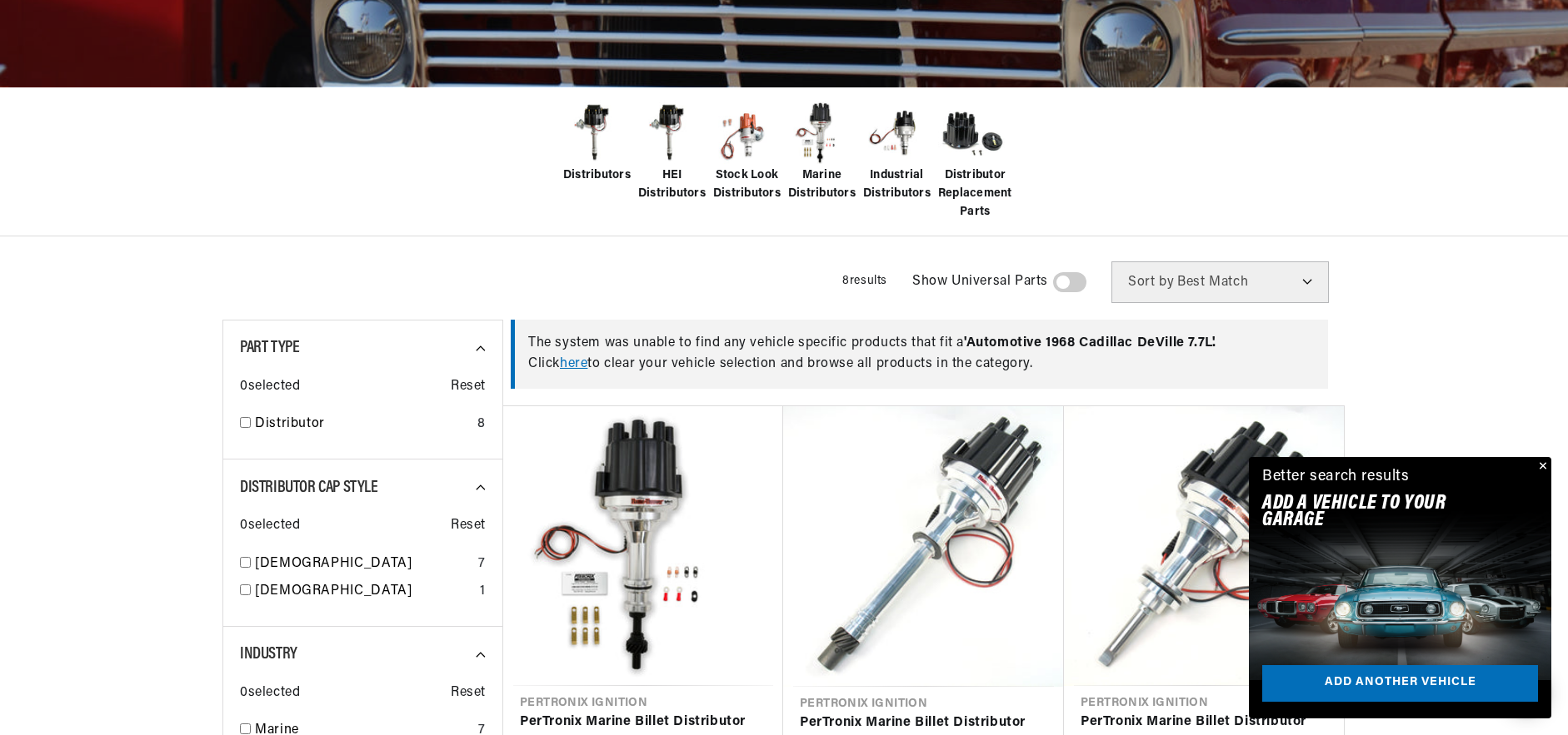
click at [1541, 463] on button "Close" at bounding box center [1541, 467] width 20 height 20
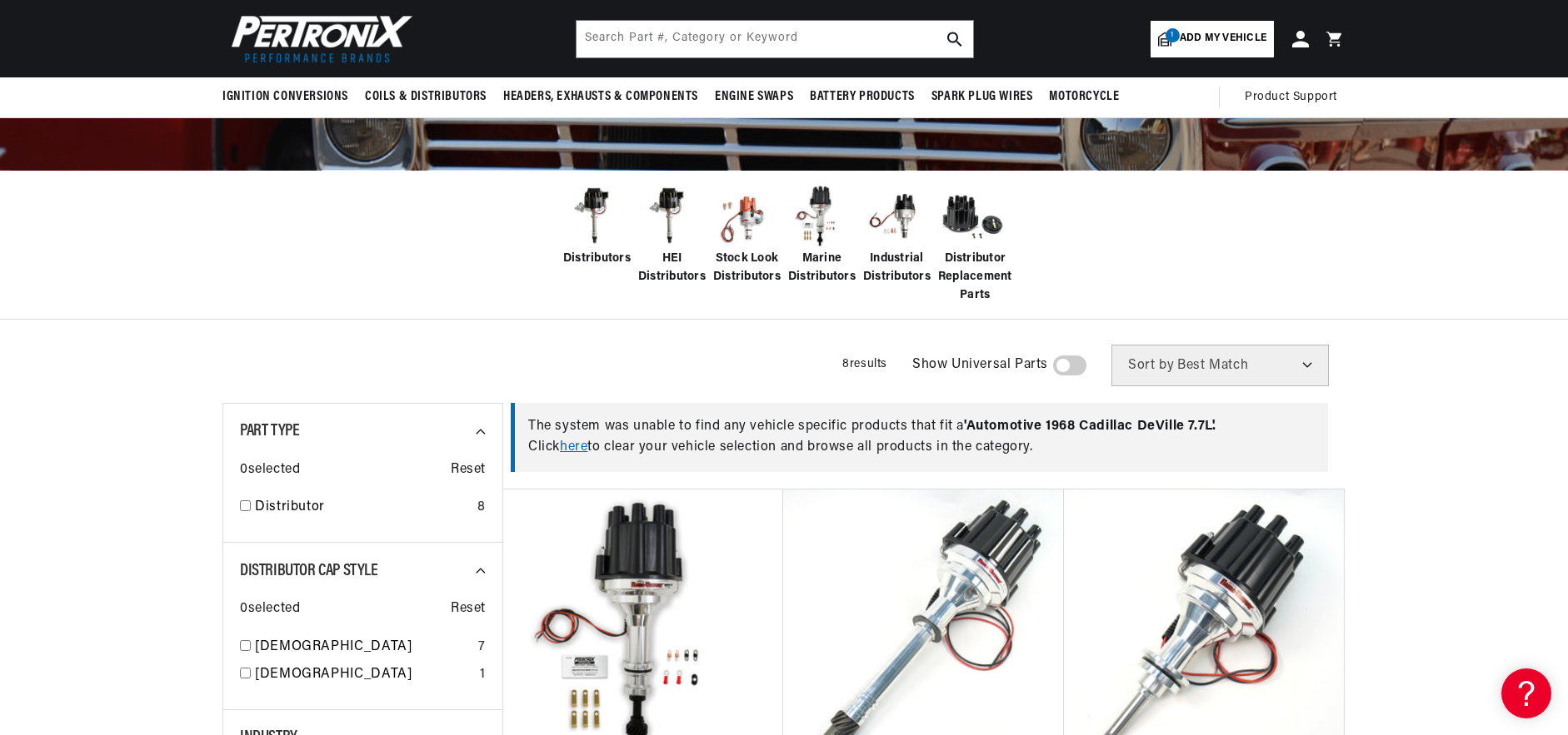
scroll to position [0, 0]
click at [586, 450] on link "here" at bounding box center [573, 448] width 28 height 14
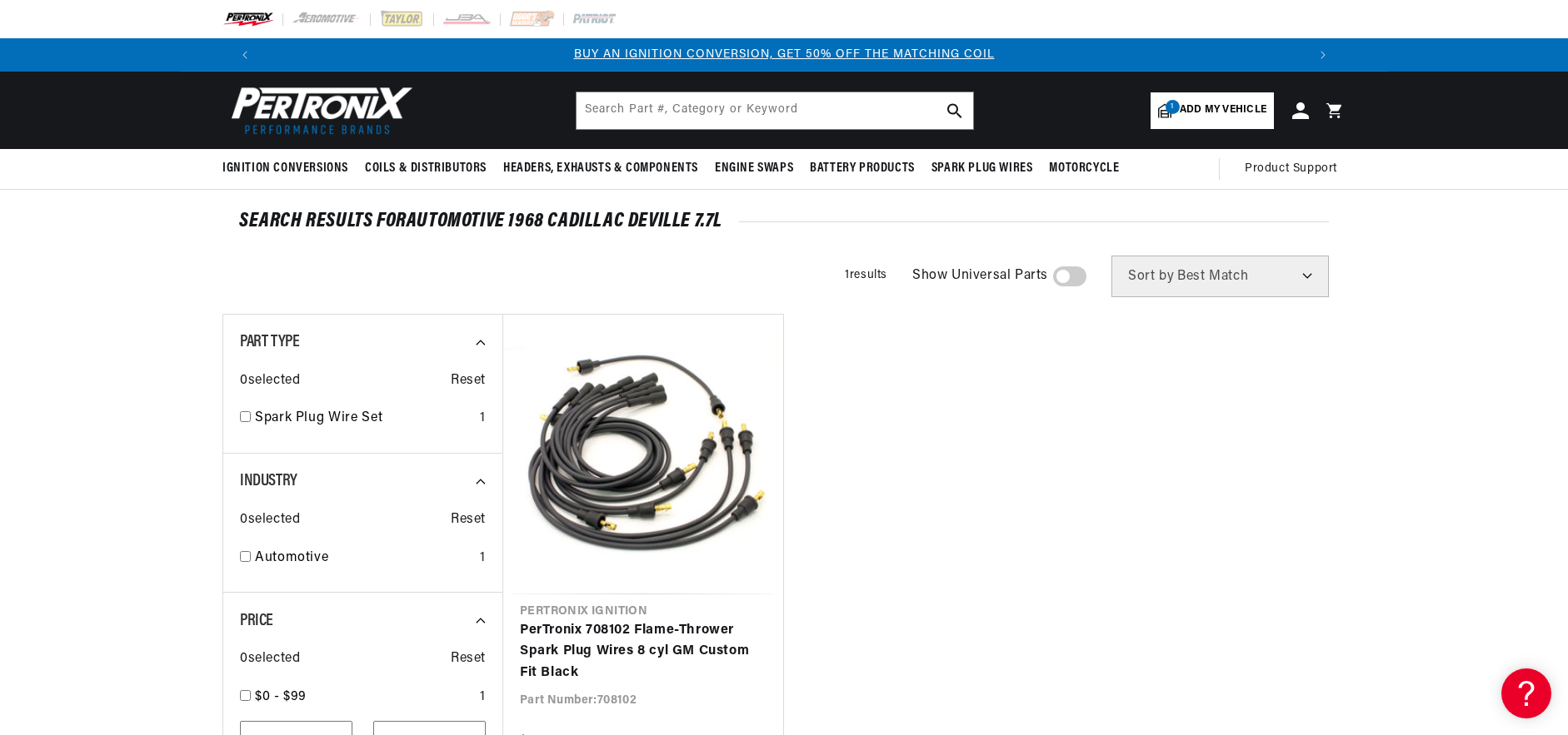
click at [1223, 129] on header "BETTER SEARCH RESULTS Add your vehicle's year, make, and model to find parts be…" at bounding box center [784, 110] width 1206 height 78
click at [1220, 115] on span "Add my vehicle" at bounding box center [1223, 110] width 87 height 16
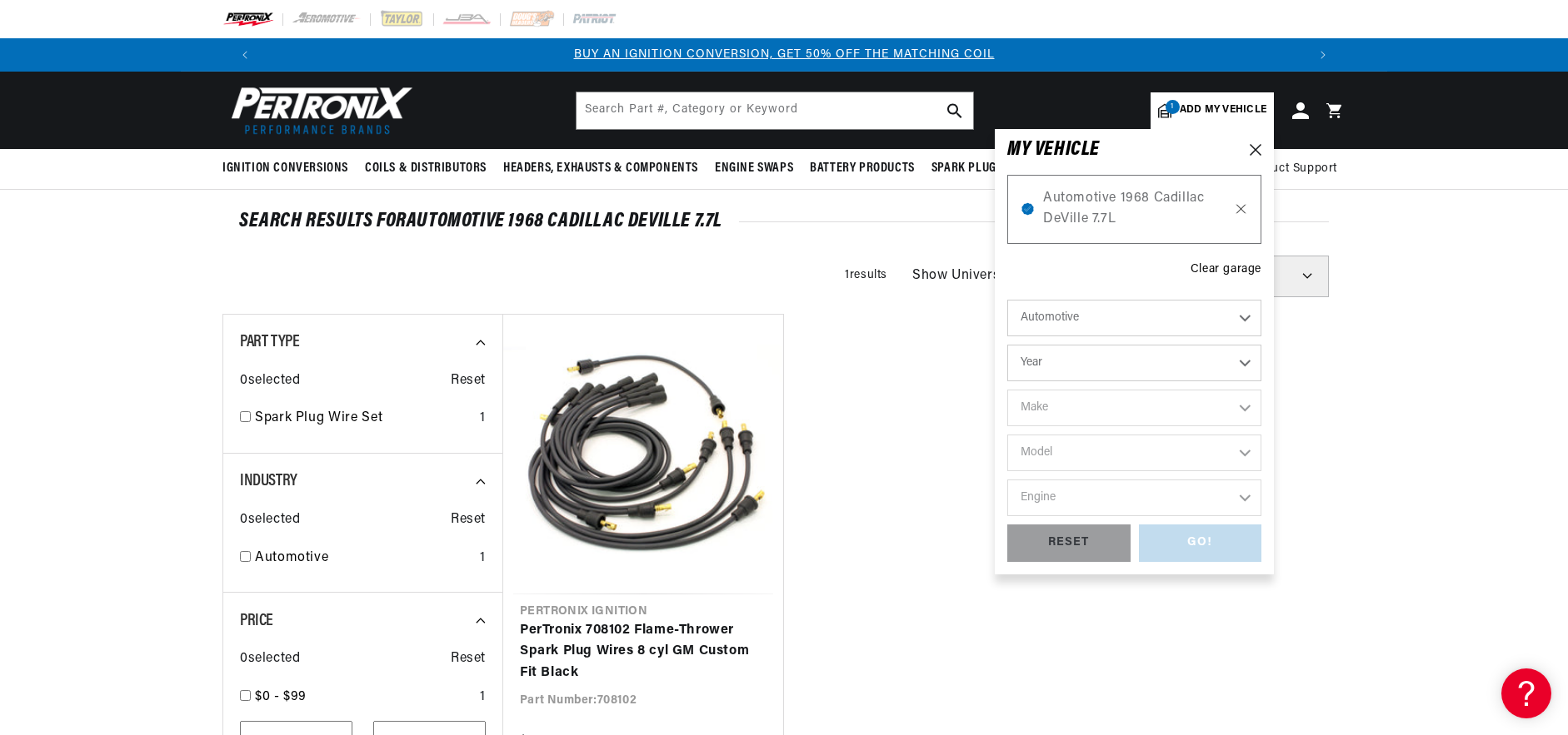
click at [1244, 206] on icon at bounding box center [1240, 209] width 14 height 14
click at [1243, 211] on icon at bounding box center [1240, 209] width 14 height 14
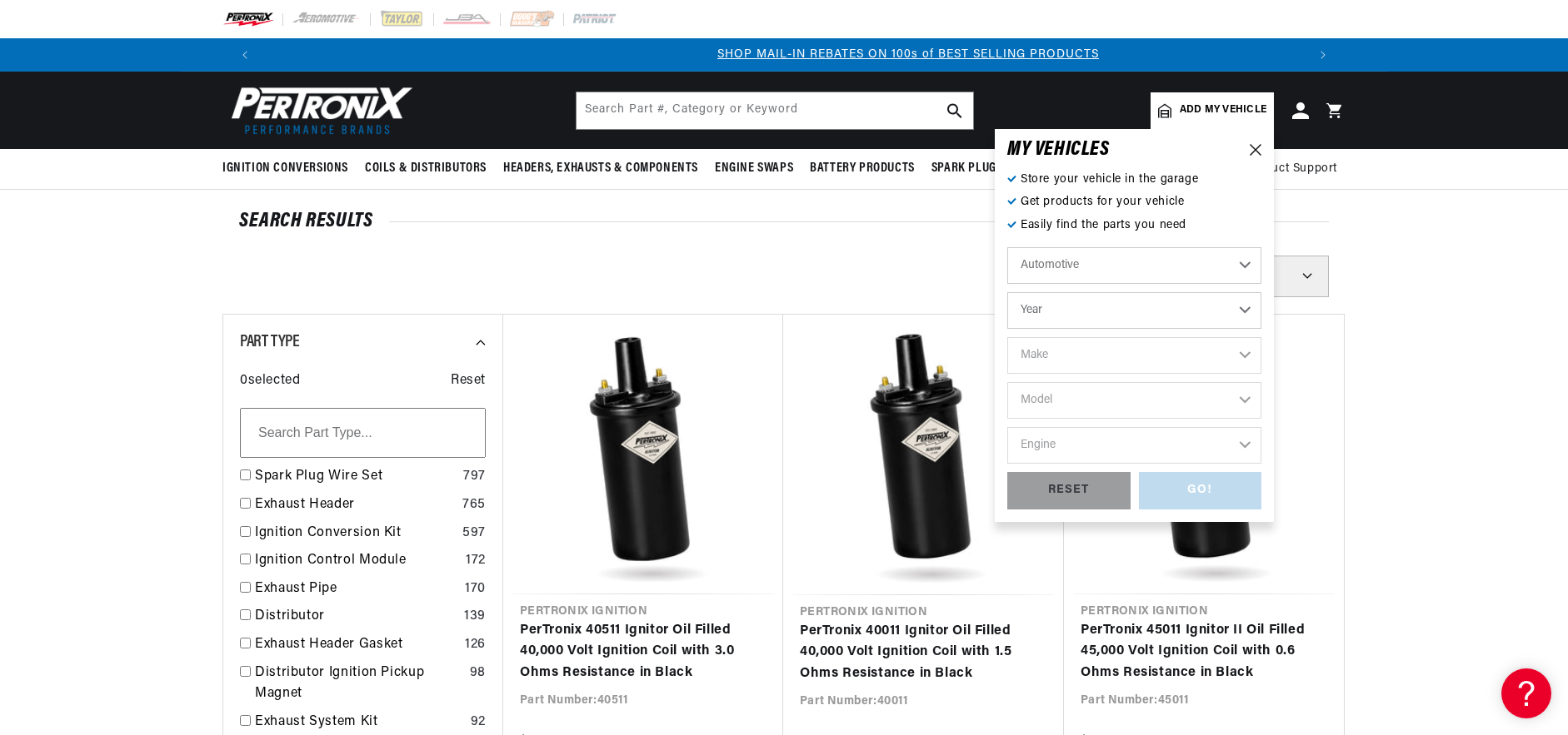
scroll to position [0, 1040]
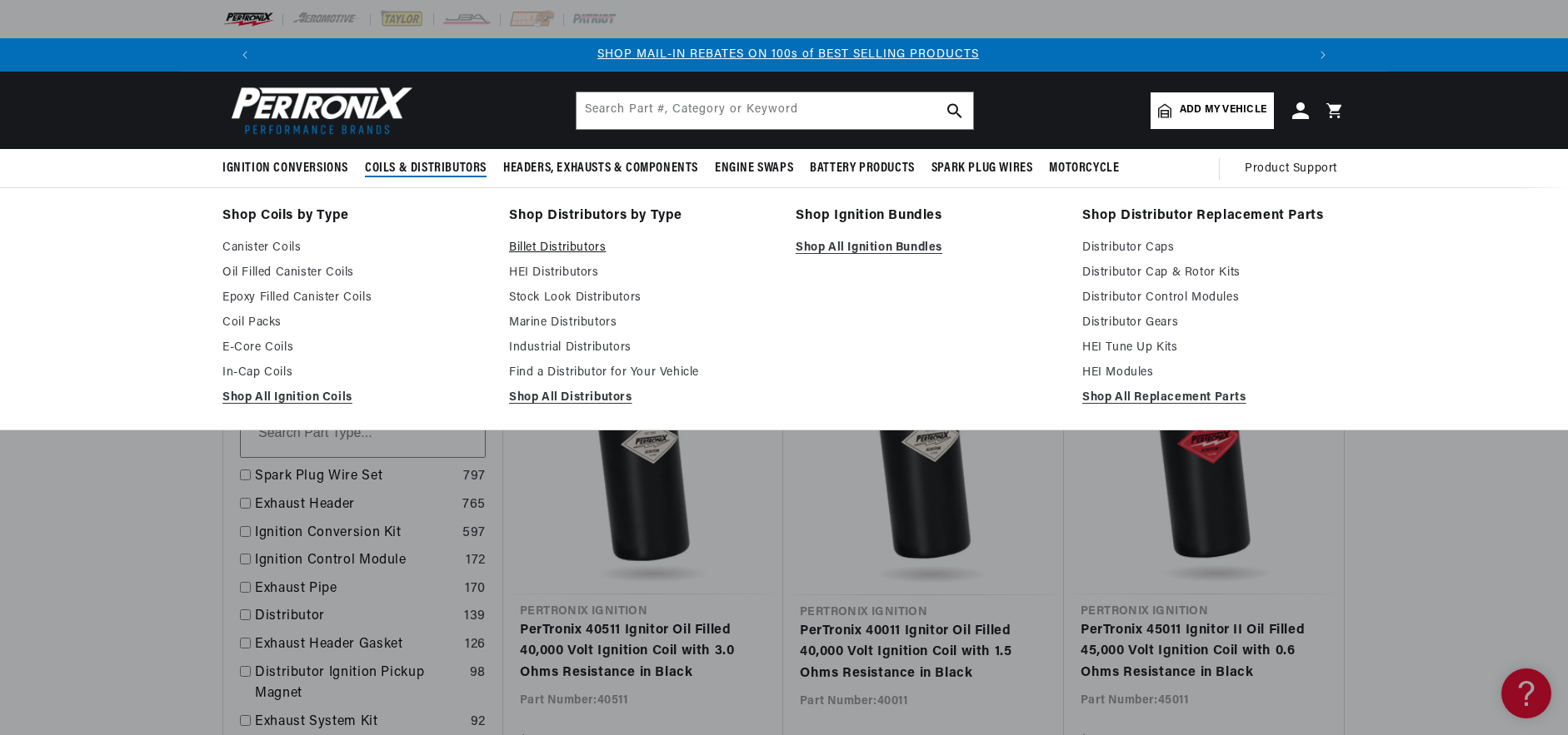
click at [539, 244] on link "Billet Distributors" at bounding box center [640, 248] width 263 height 20
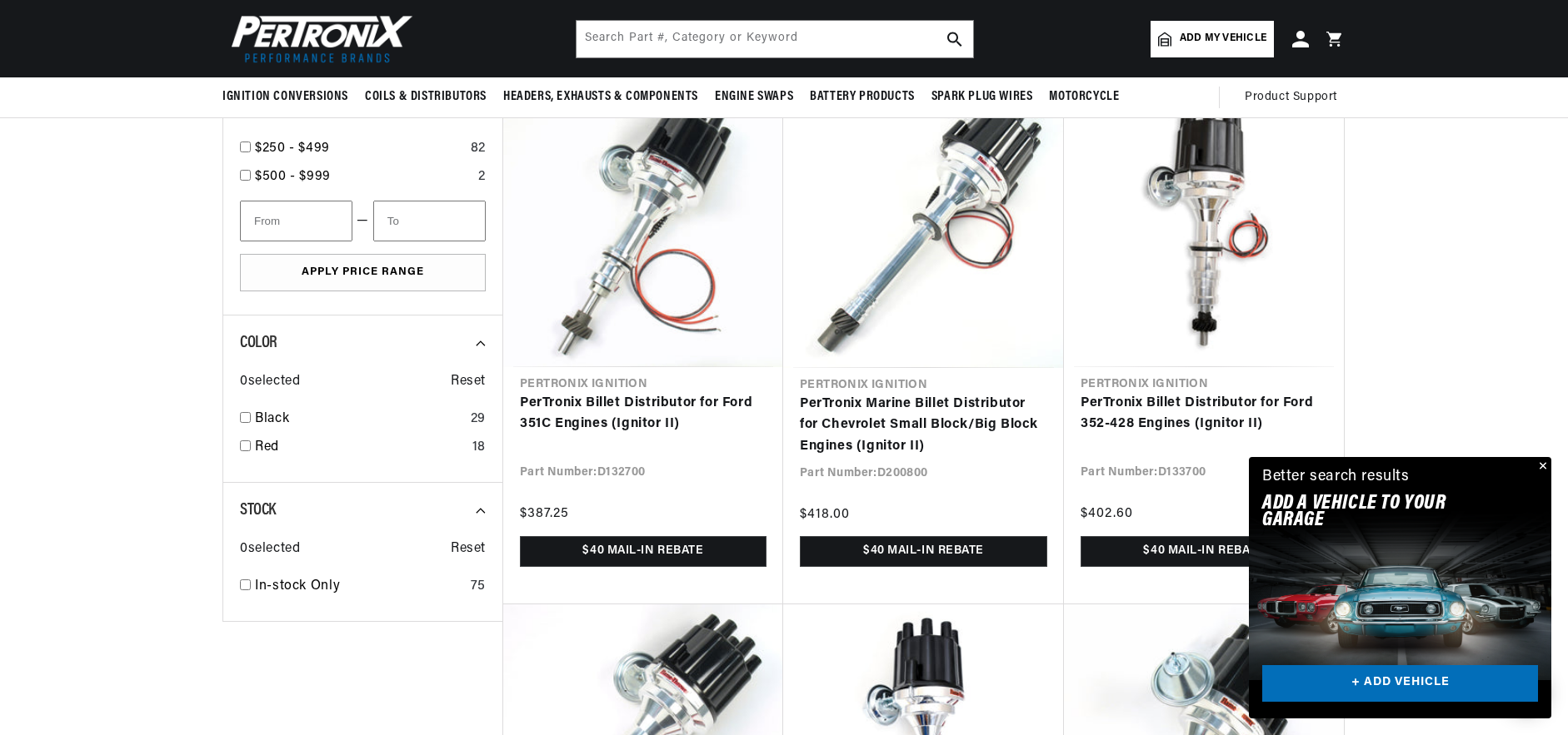
scroll to position [917, 0]
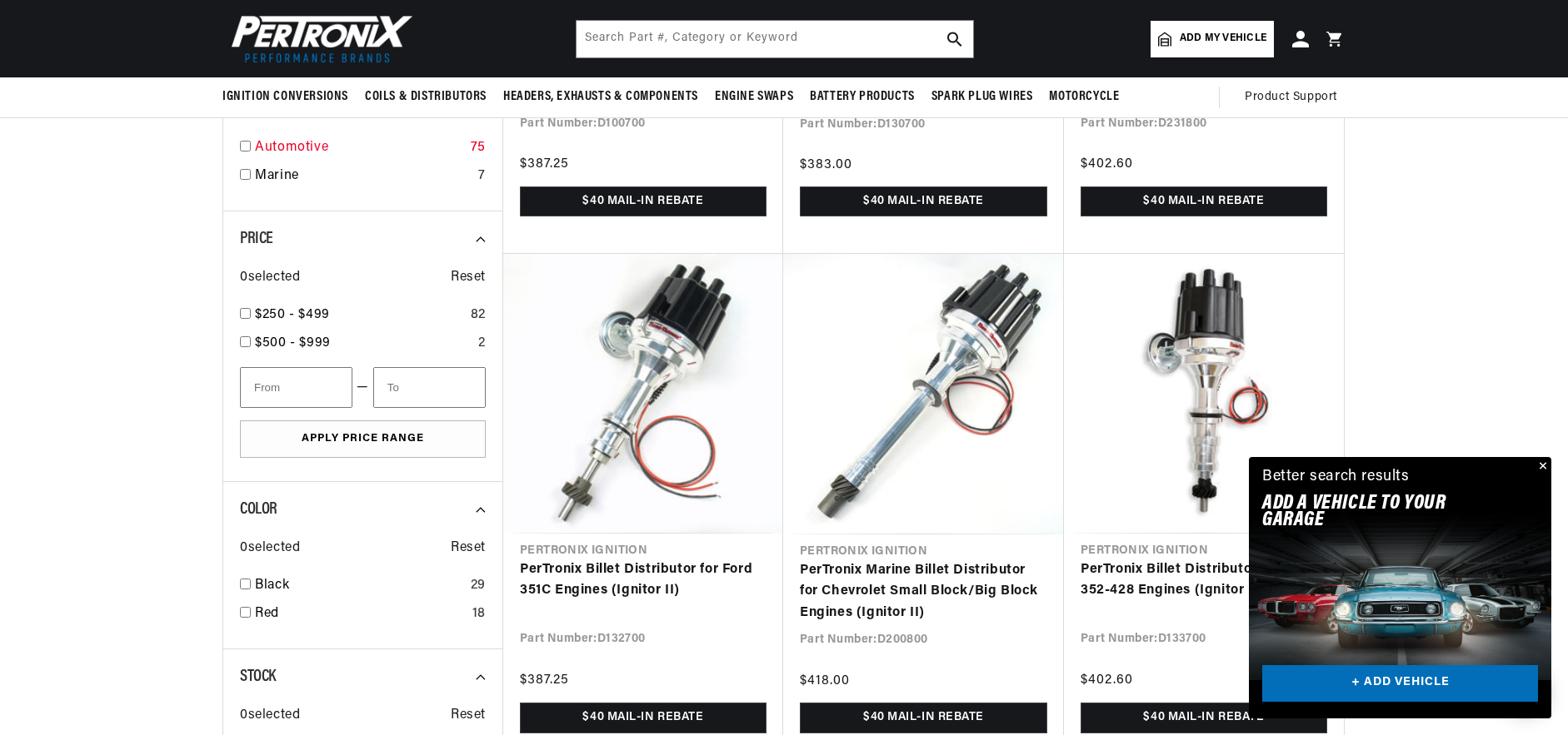
click at [240, 148] on input "checkbox" at bounding box center [245, 146] width 11 height 11
checkbox input "true"
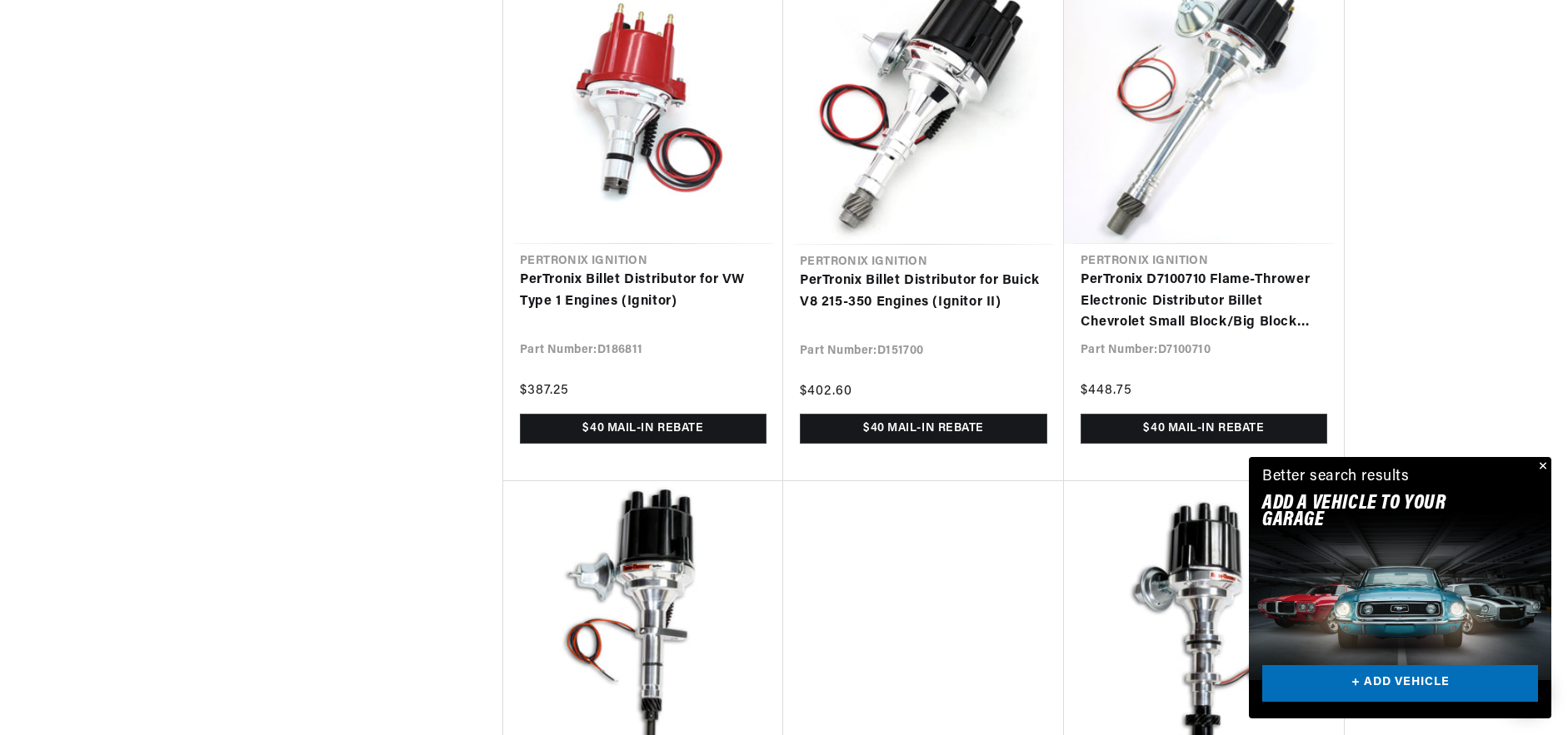
scroll to position [3832, 0]
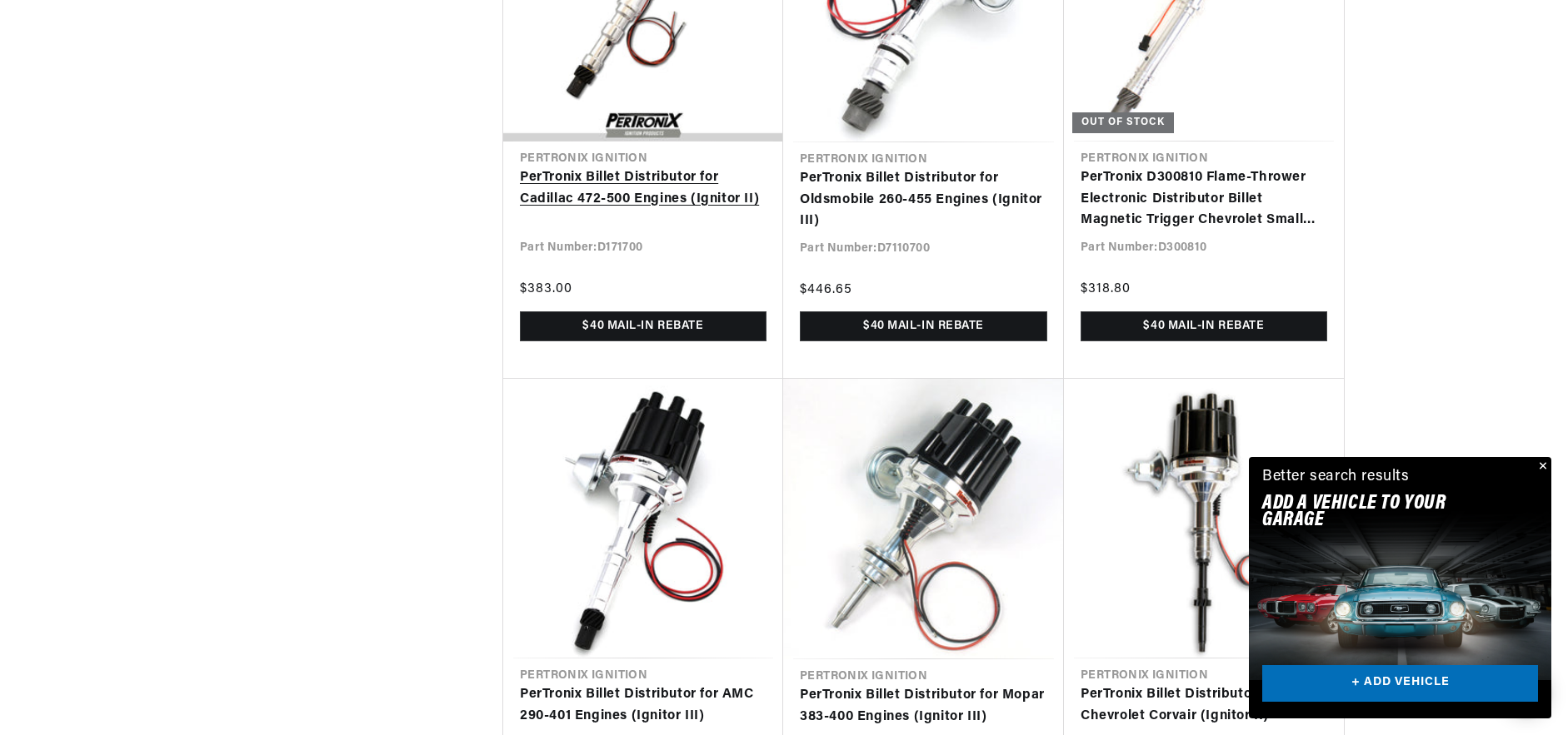
click at [575, 198] on link "PerTronix Billet Distributor for Cadillac 472-500 Engines (Ignitor II)" at bounding box center [643, 188] width 247 height 42
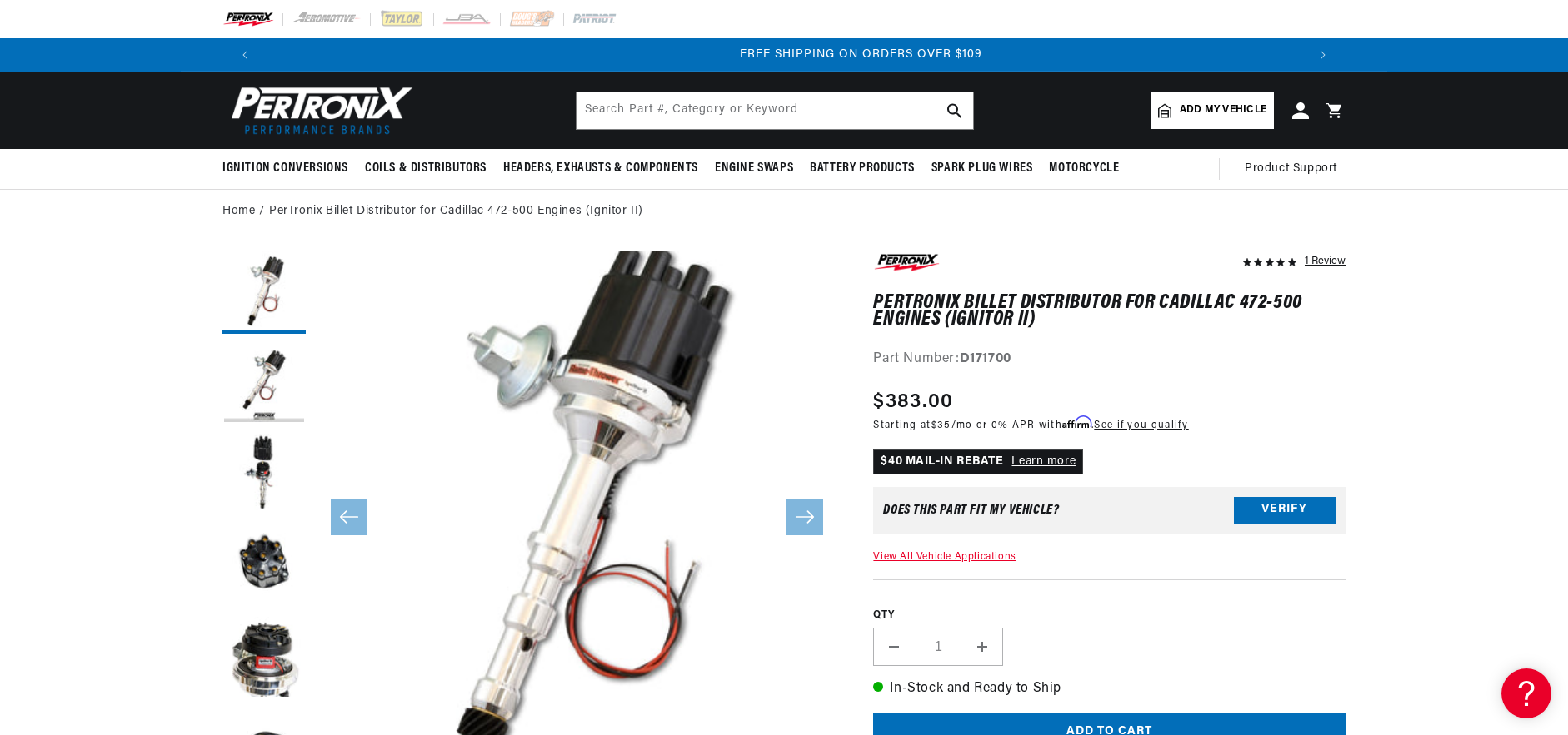
scroll to position [0, 2081]
